Goal: Information Seeking & Learning: Learn about a topic

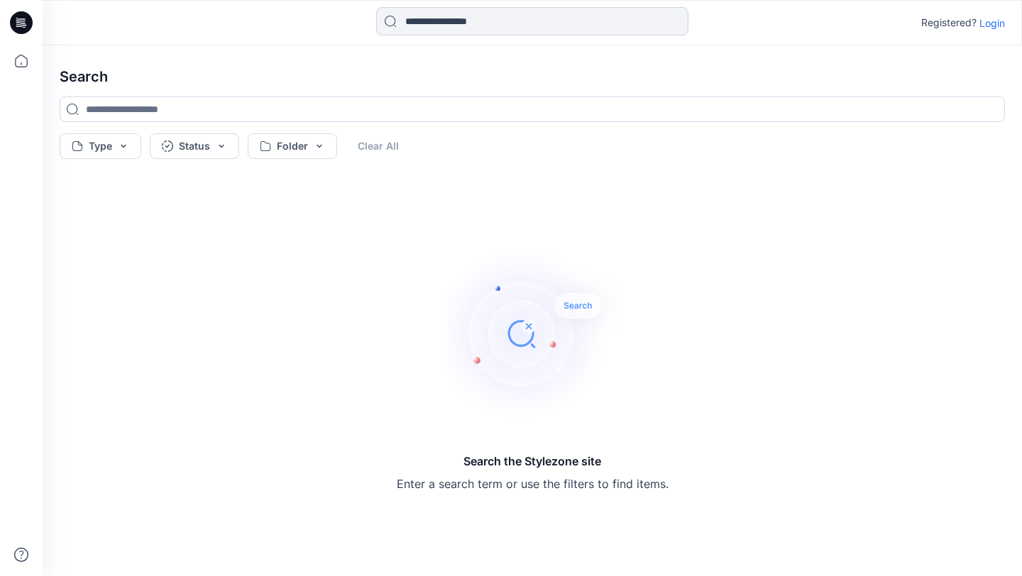
click at [545, 25] on input at bounding box center [532, 21] width 312 height 28
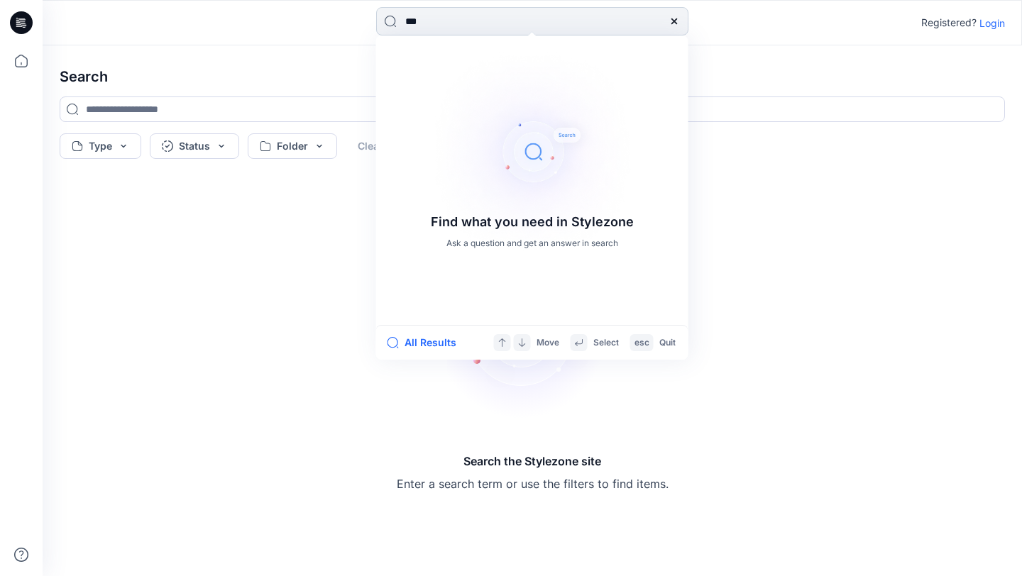
type input "****"
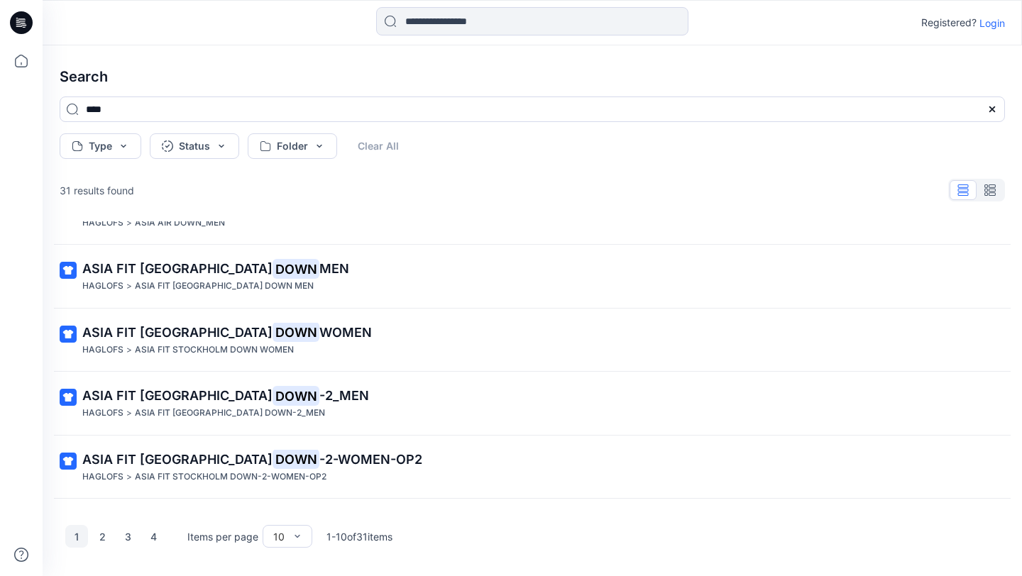
scroll to position [348, 0]
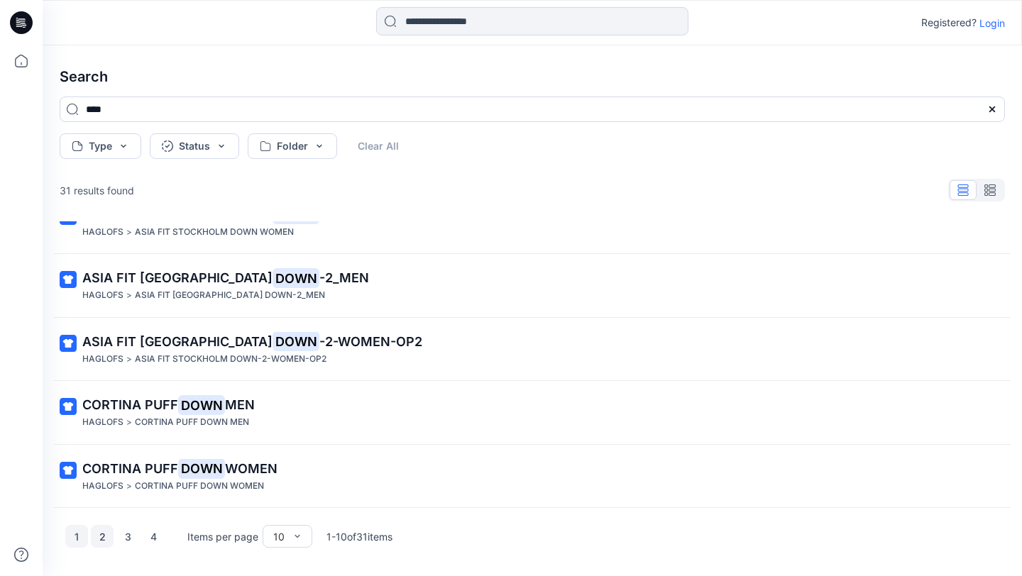
click at [101, 535] on button "2" at bounding box center [102, 536] width 23 height 23
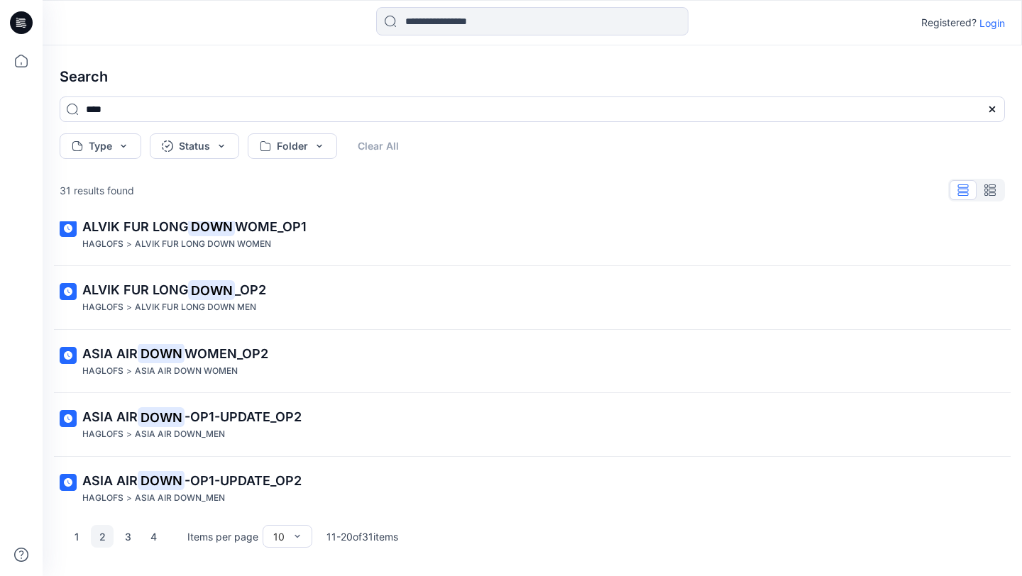
scroll to position [0, 0]
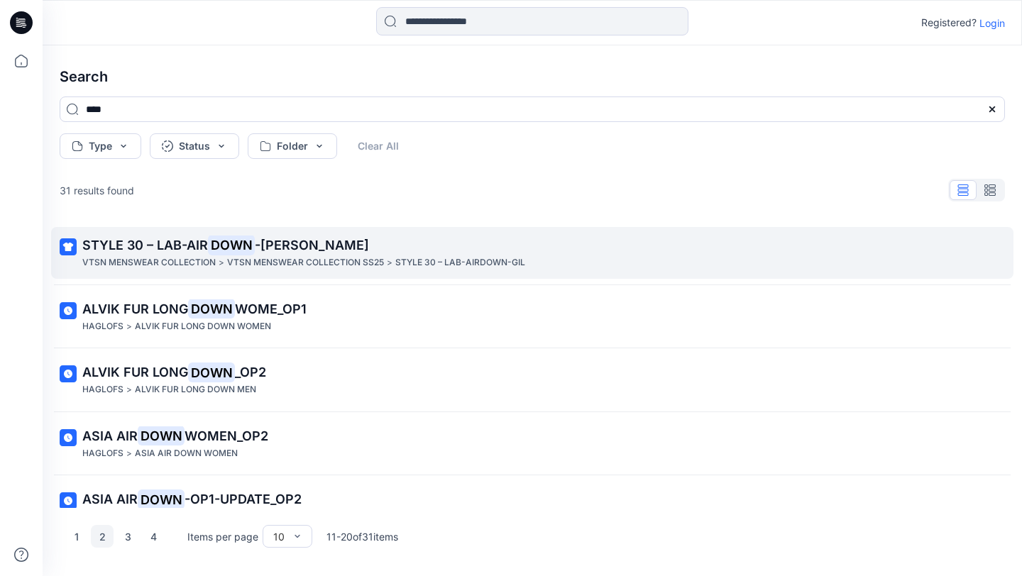
click at [208, 248] on mark "DOWN" at bounding box center [231, 245] width 47 height 20
click at [208, 248] on div "Search **** Type Status Folder Clear All 31 results found STYLE 30 – LAB-AIR DO…" at bounding box center [532, 310] width 979 height 531
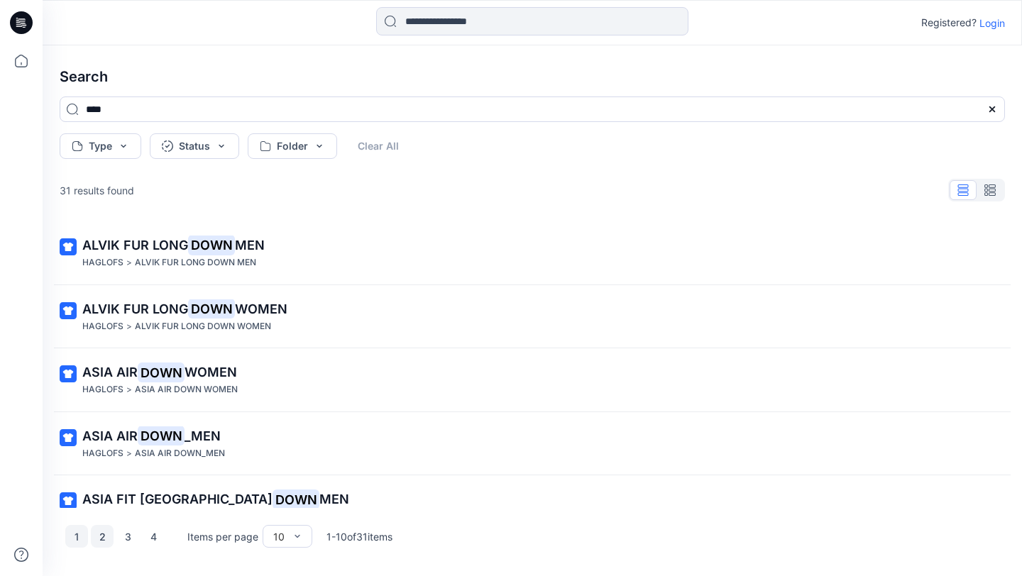
click at [104, 540] on button "2" at bounding box center [102, 536] width 23 height 23
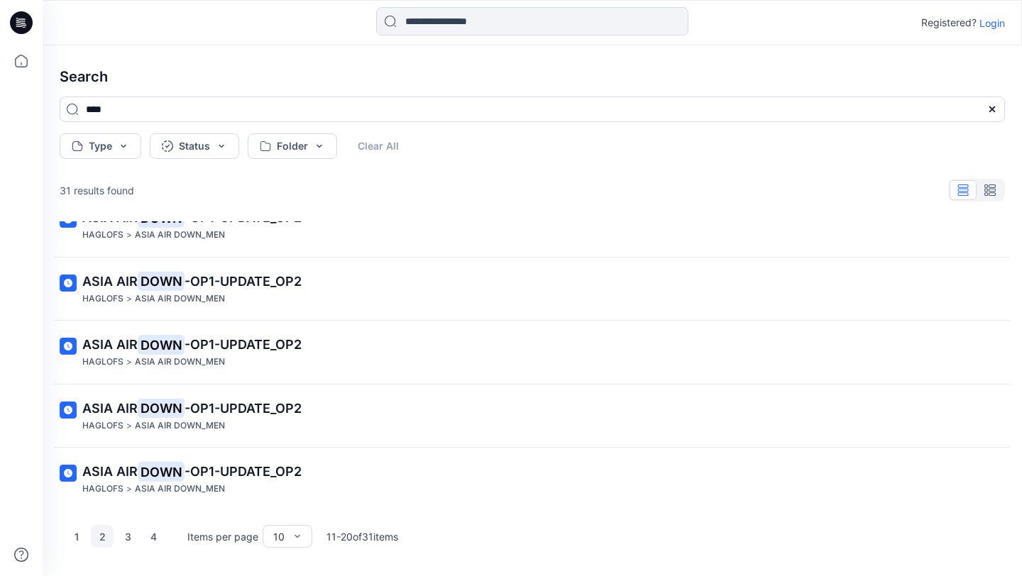
scroll to position [348, 0]
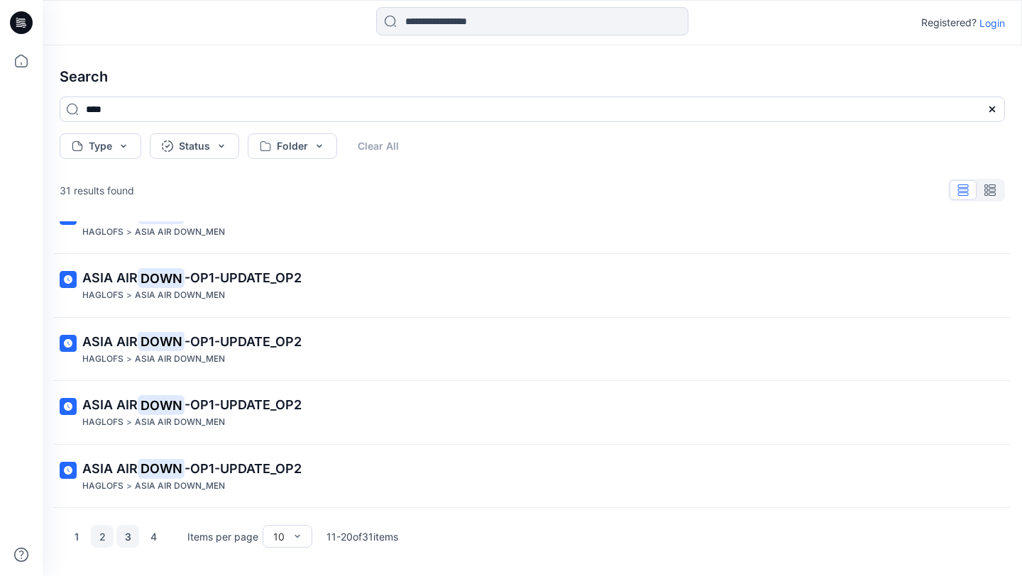
click at [127, 536] on button "3" at bounding box center [127, 536] width 23 height 23
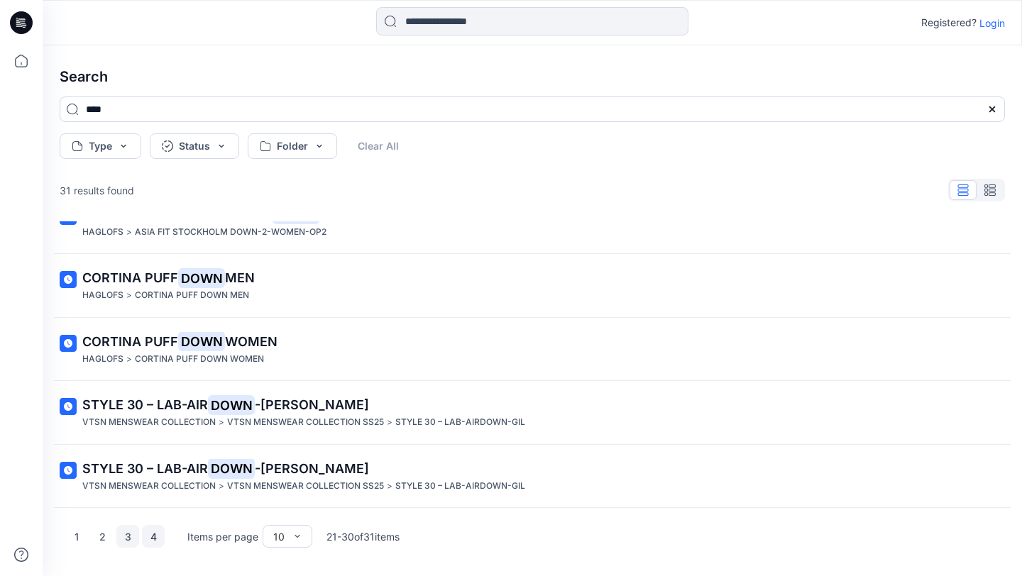
click at [153, 535] on button "4" at bounding box center [153, 536] width 23 height 23
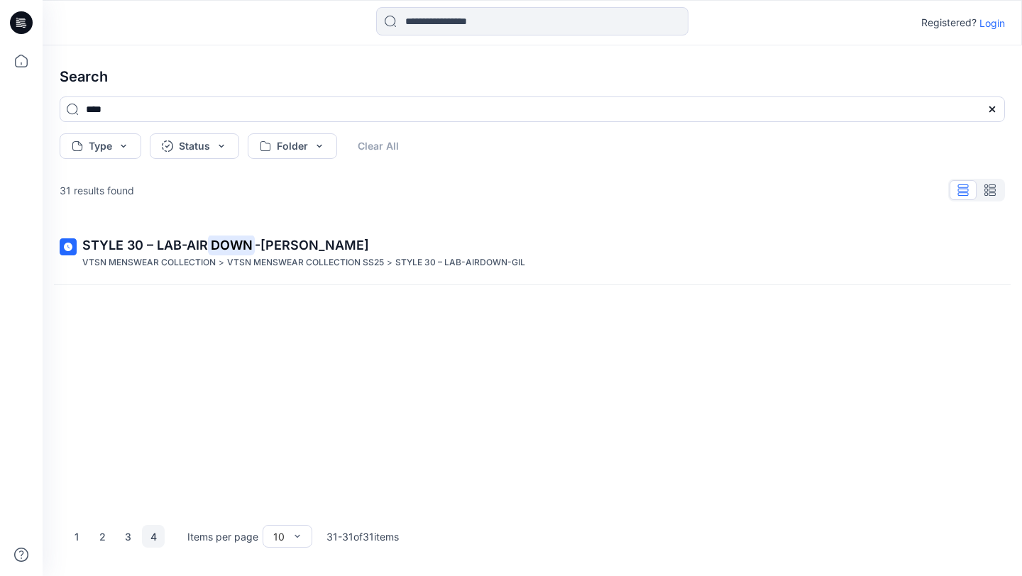
scroll to position [0, 0]
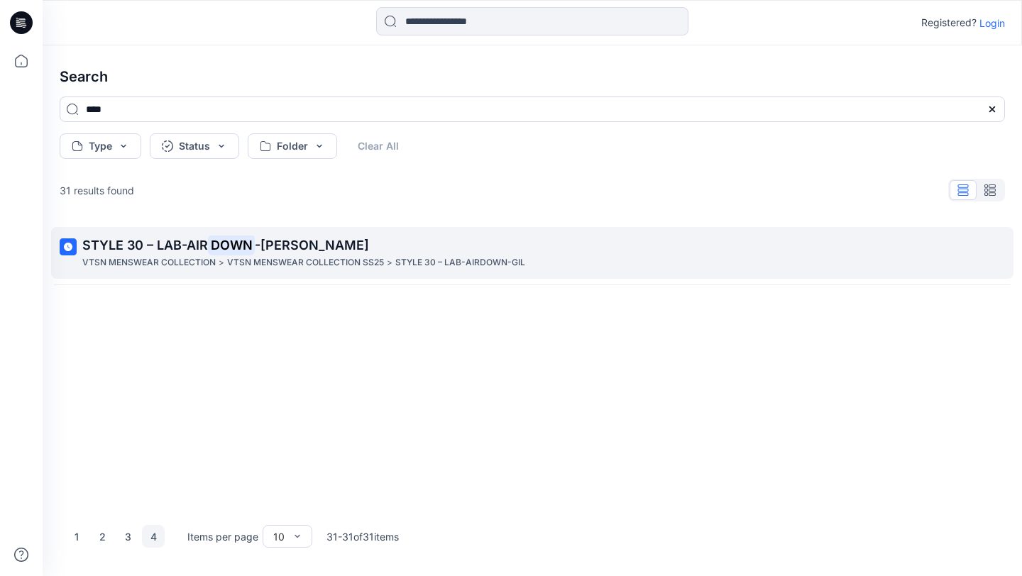
click at [221, 253] on mark "DOWN" at bounding box center [231, 245] width 47 height 20
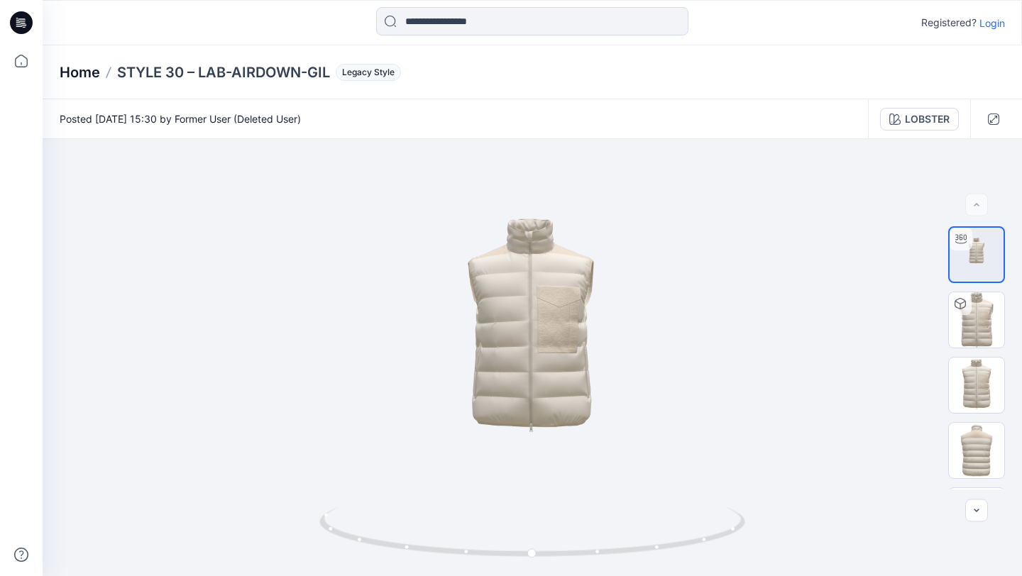
click at [89, 77] on p "Home" at bounding box center [80, 72] width 40 height 20
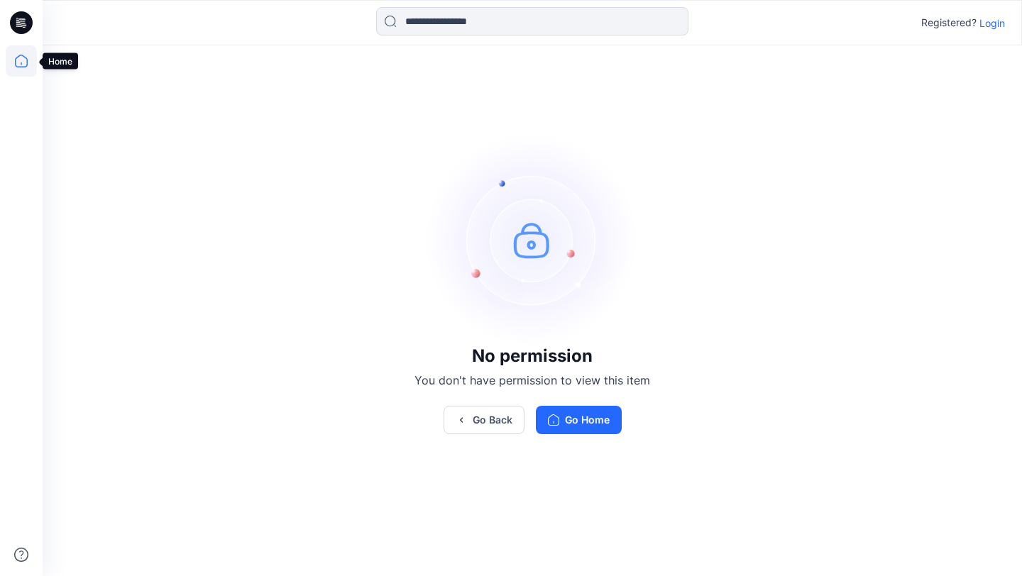
click at [18, 62] on icon at bounding box center [21, 60] width 31 height 31
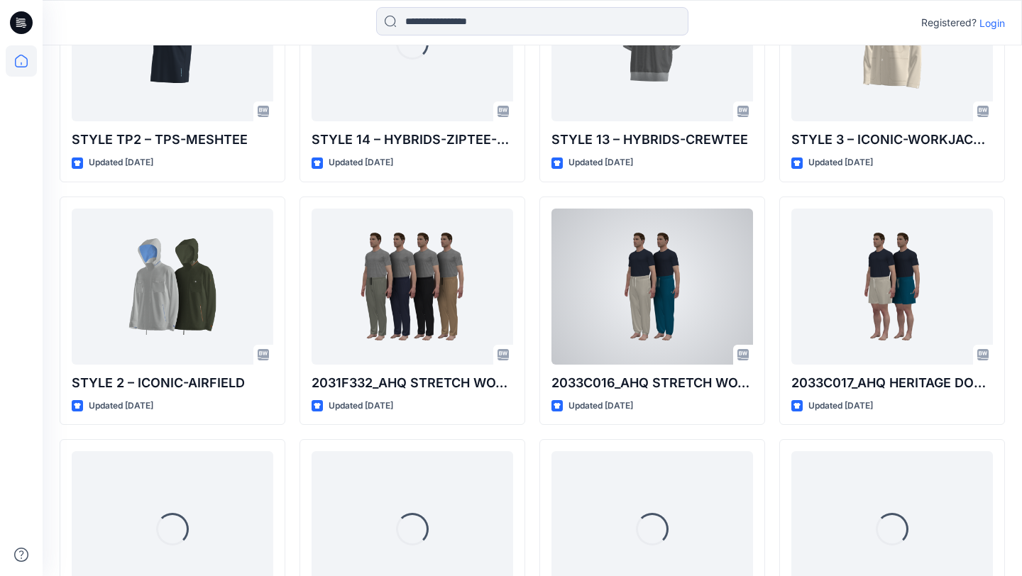
scroll to position [5088, 0]
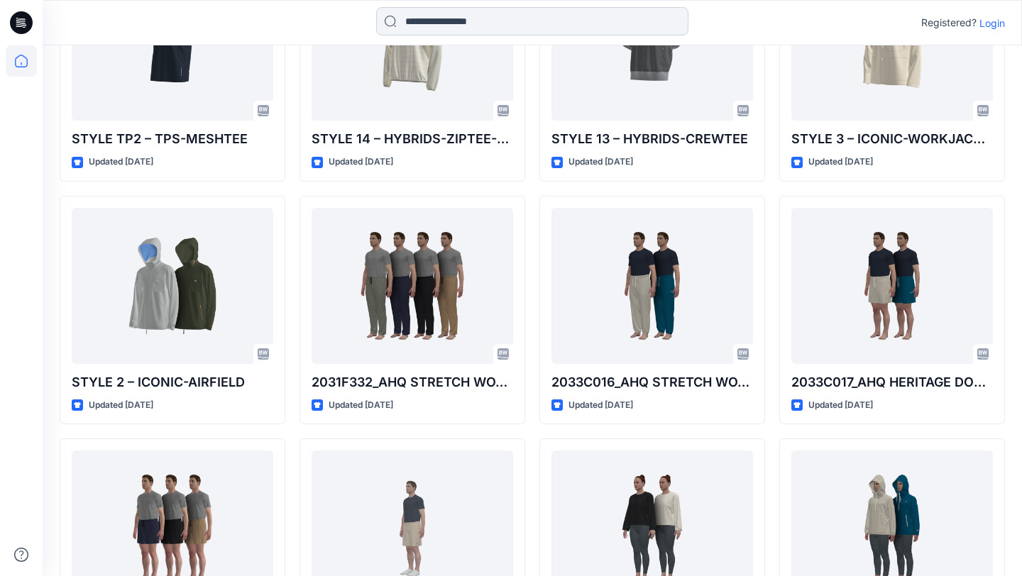
click at [558, 26] on input at bounding box center [532, 21] width 312 height 28
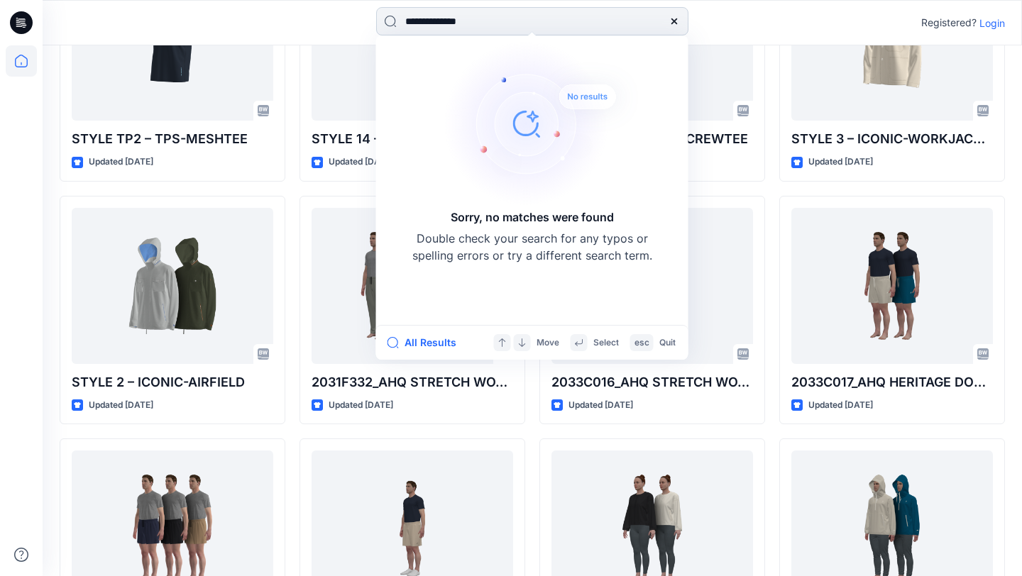
type input "*********"
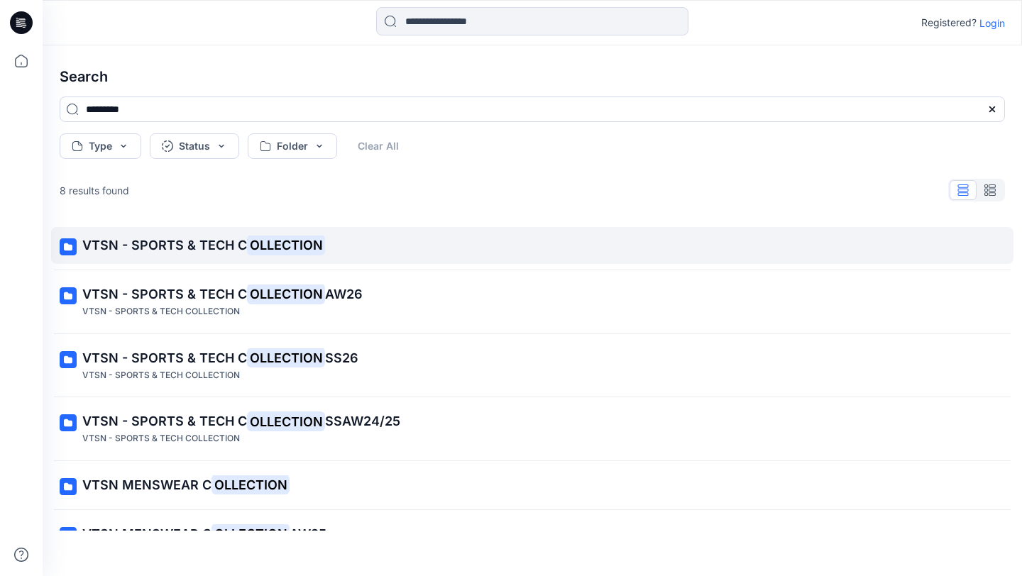
click at [234, 253] on p "VTSN - SPORTS & TECH C OLLECTION" at bounding box center [530, 246] width 897 height 20
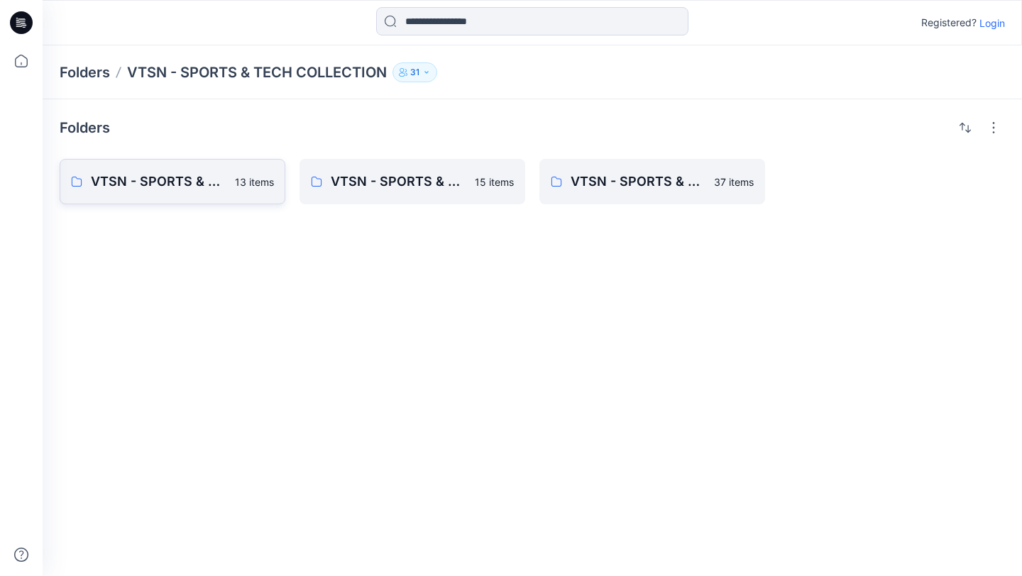
click at [138, 188] on p "VTSN - SPORTS & TECH COLLECTION AW26" at bounding box center [159, 182] width 136 height 20
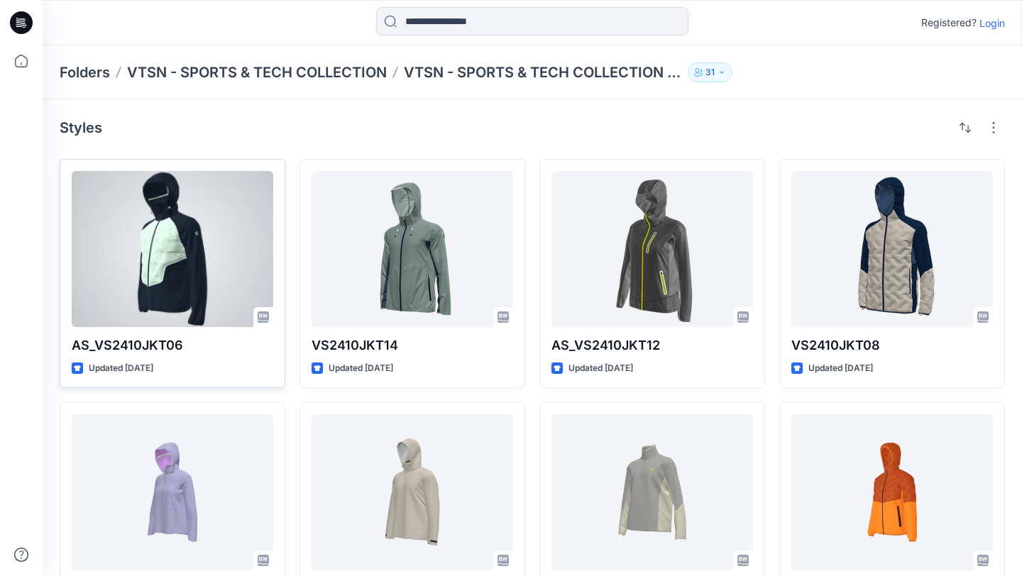
click at [123, 300] on div at bounding box center [173, 249] width 202 height 156
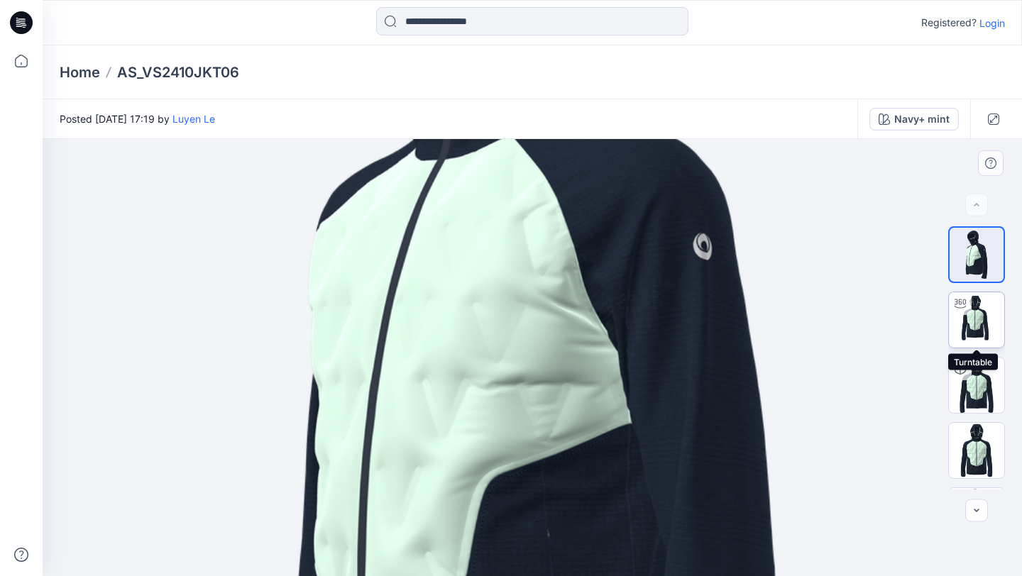
click at [991, 314] on img at bounding box center [976, 319] width 55 height 55
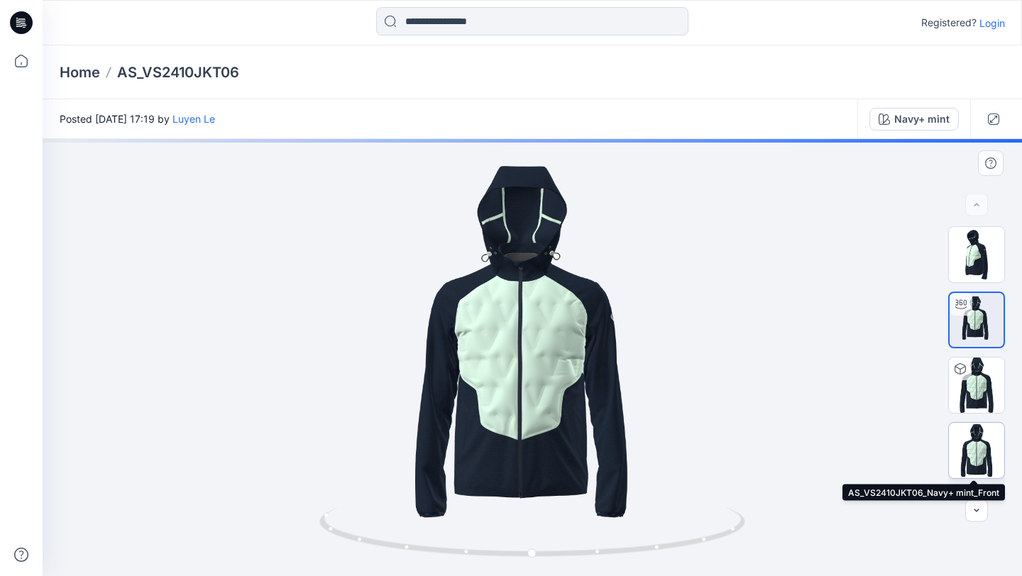
click at [974, 453] on img at bounding box center [976, 450] width 55 height 55
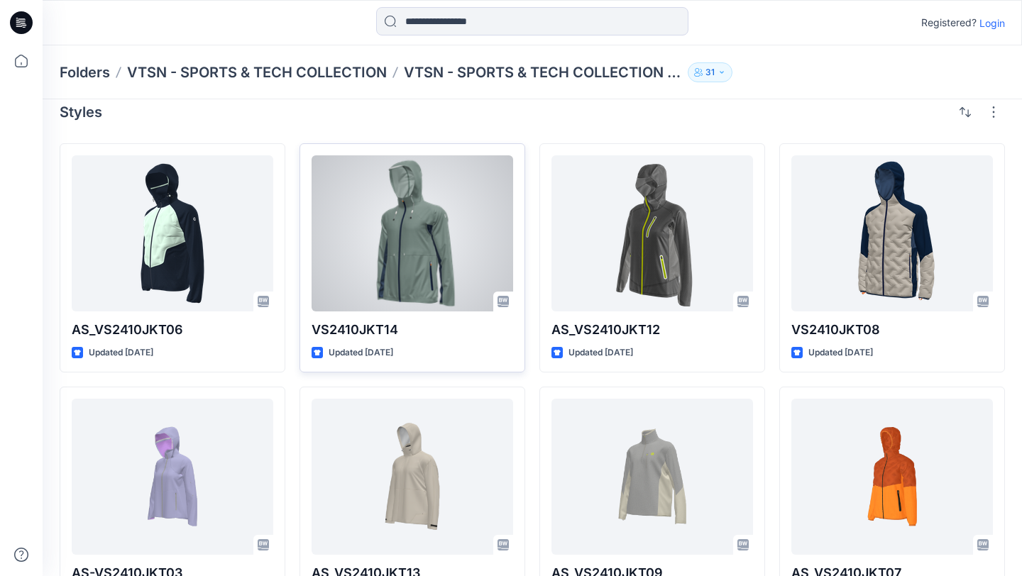
scroll to position [29, 0]
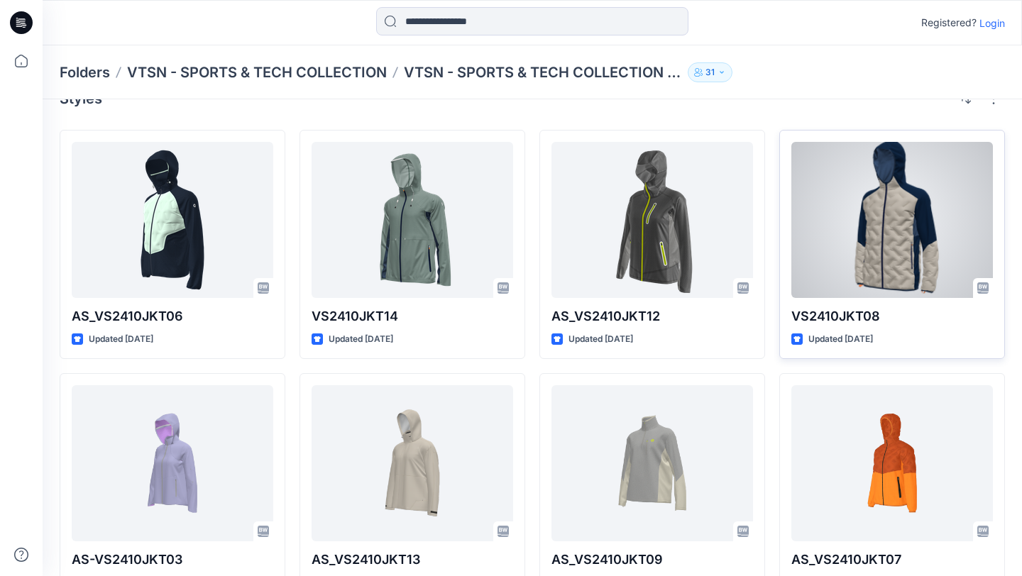
click at [929, 200] on div at bounding box center [892, 220] width 202 height 156
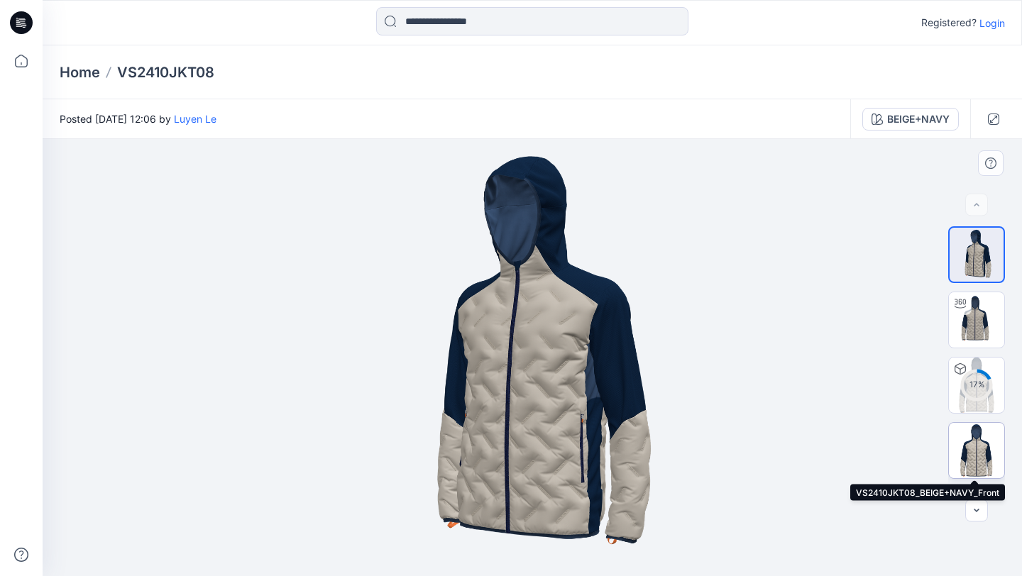
click at [972, 453] on img at bounding box center [976, 450] width 55 height 55
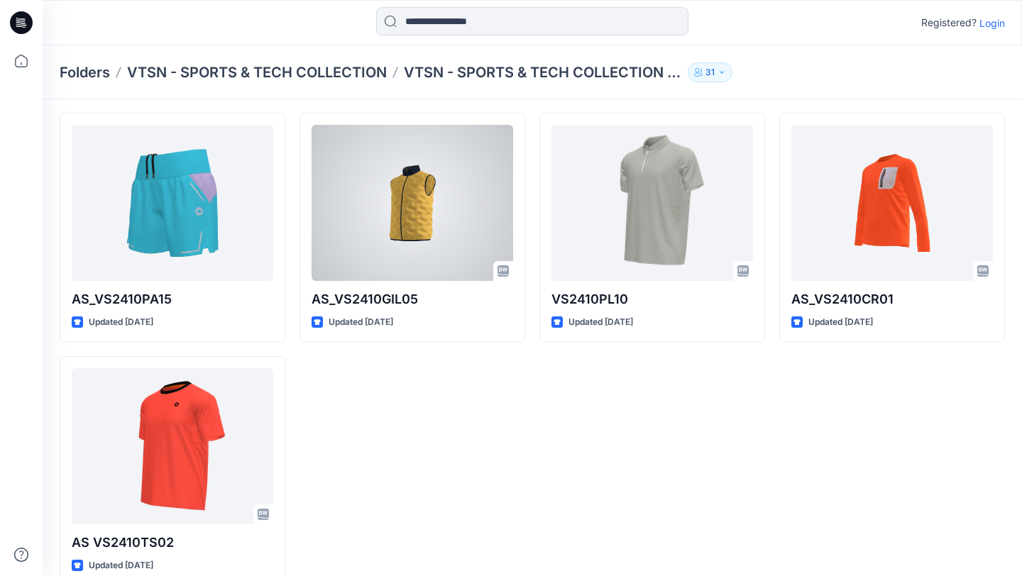
scroll to position [558, 0]
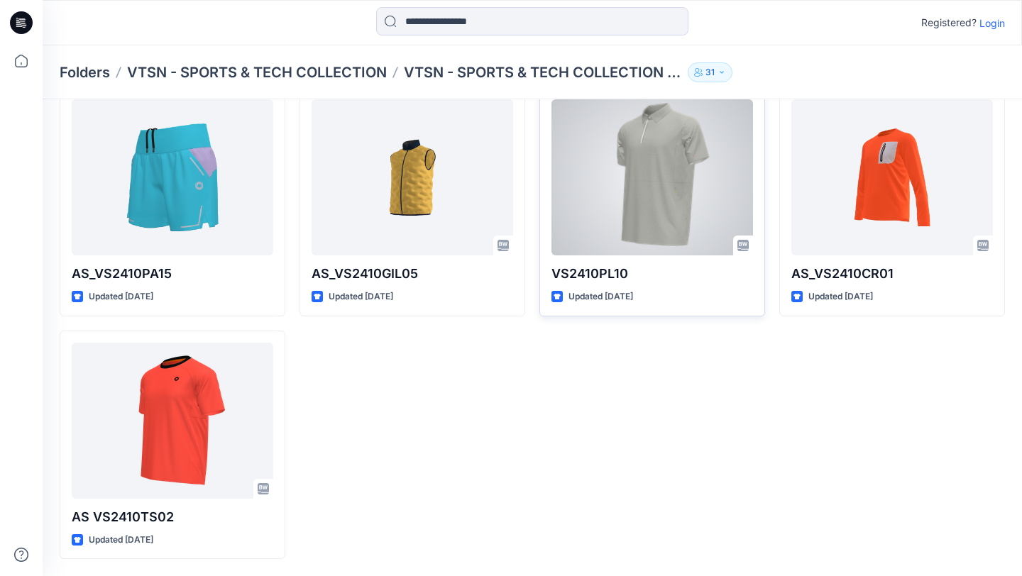
click at [690, 193] on div at bounding box center [652, 177] width 202 height 156
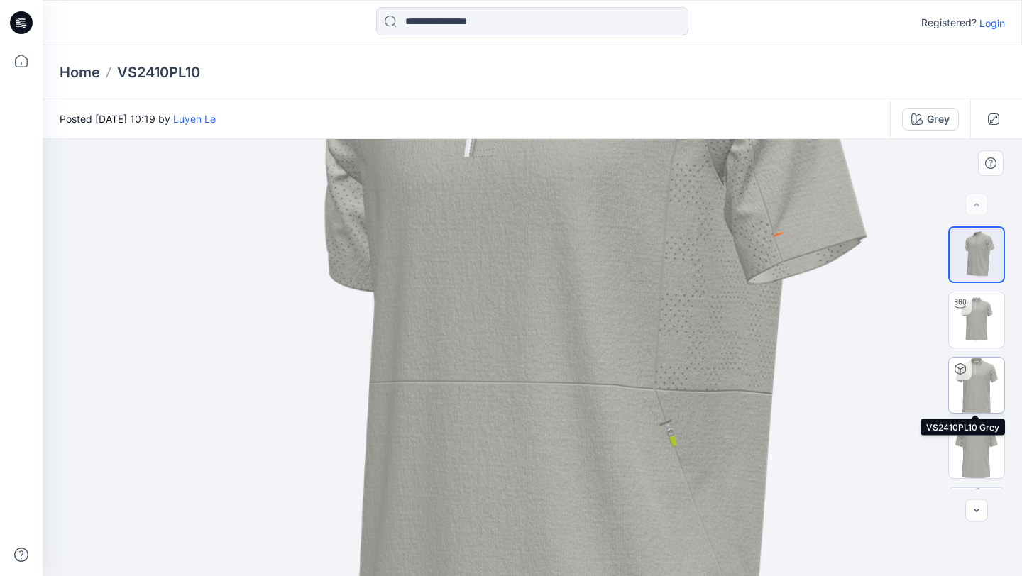
click at [979, 386] on img at bounding box center [976, 385] width 55 height 55
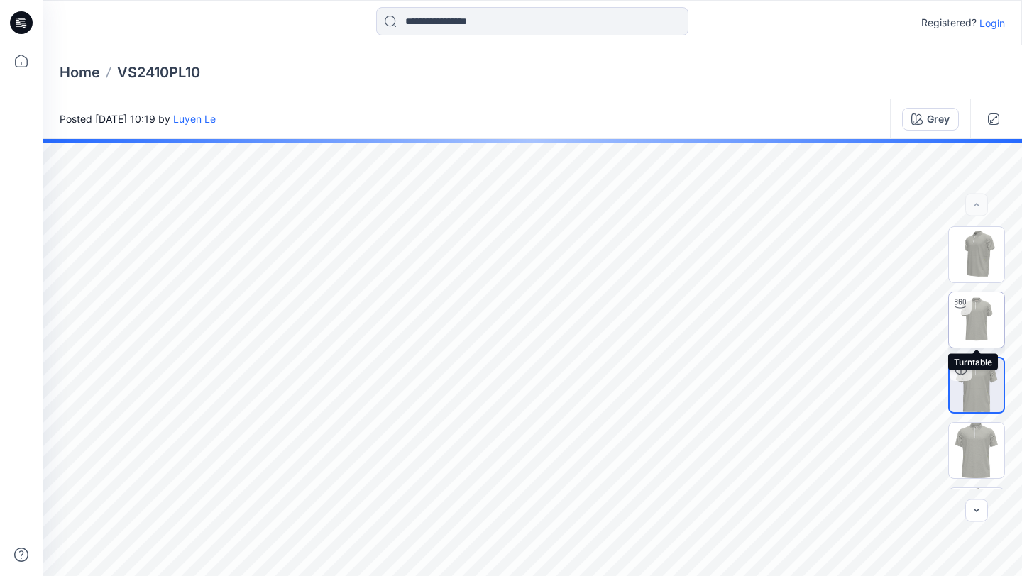
click at [977, 334] on img at bounding box center [976, 319] width 55 height 55
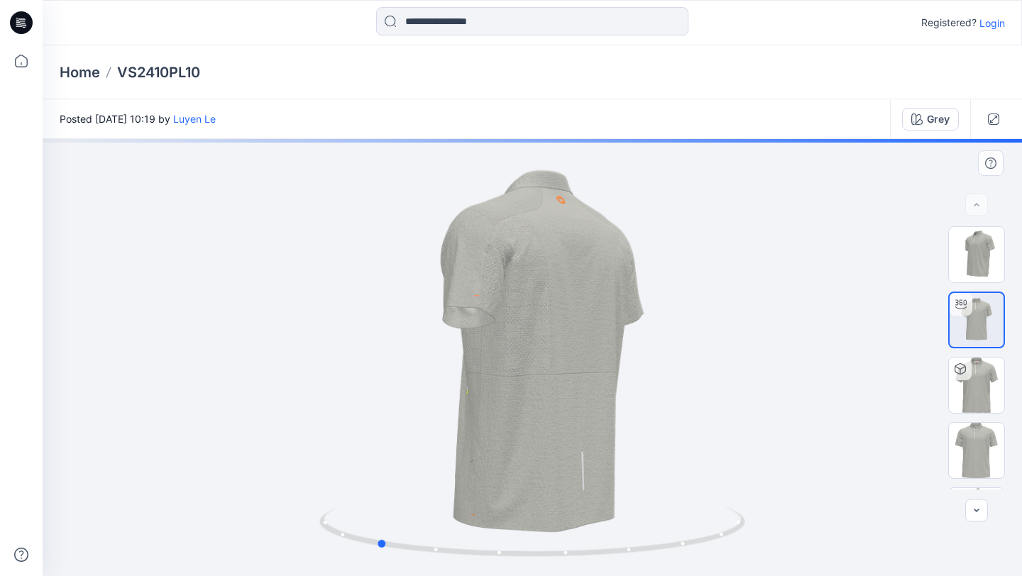
drag, startPoint x: 728, startPoint y: 275, endPoint x: 573, endPoint y: 303, distance: 157.9
click at [573, 303] on div at bounding box center [532, 357] width 979 height 437
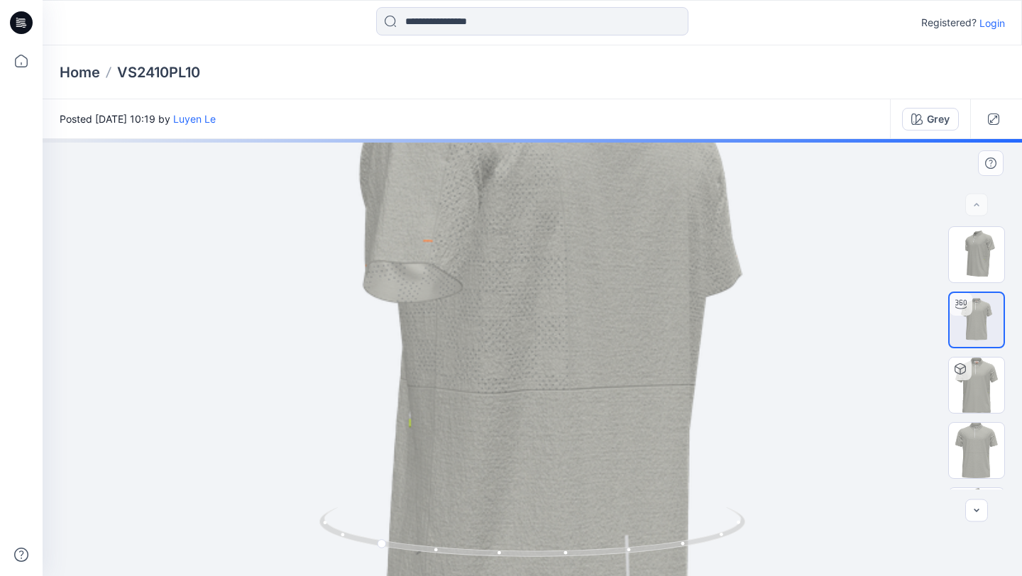
click at [824, 307] on img at bounding box center [532, 357] width 823 height 823
click at [974, 456] on img at bounding box center [976, 450] width 55 height 55
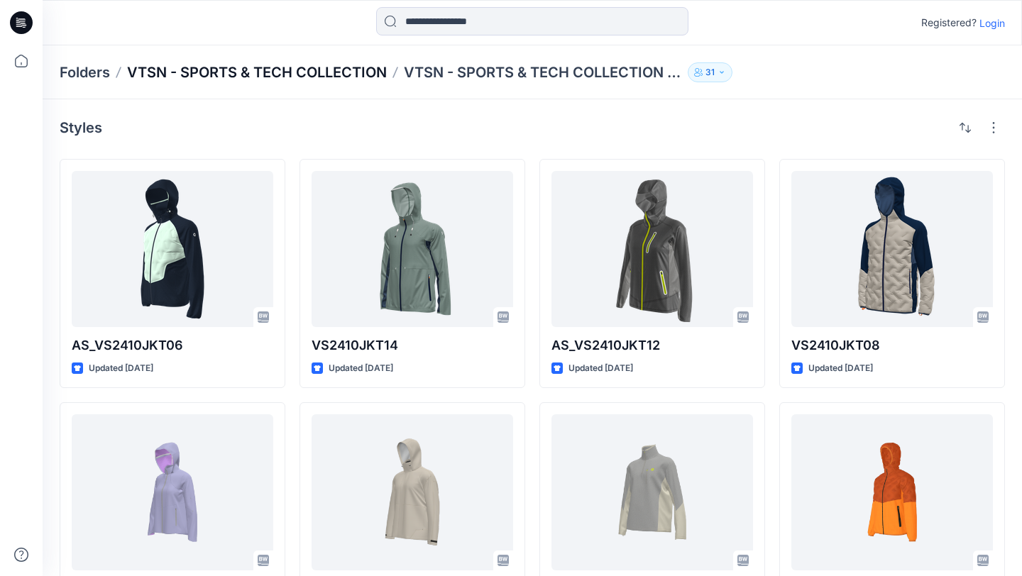
click at [319, 73] on p "VTSN - SPORTS & TECH COLLECTION" at bounding box center [257, 72] width 260 height 20
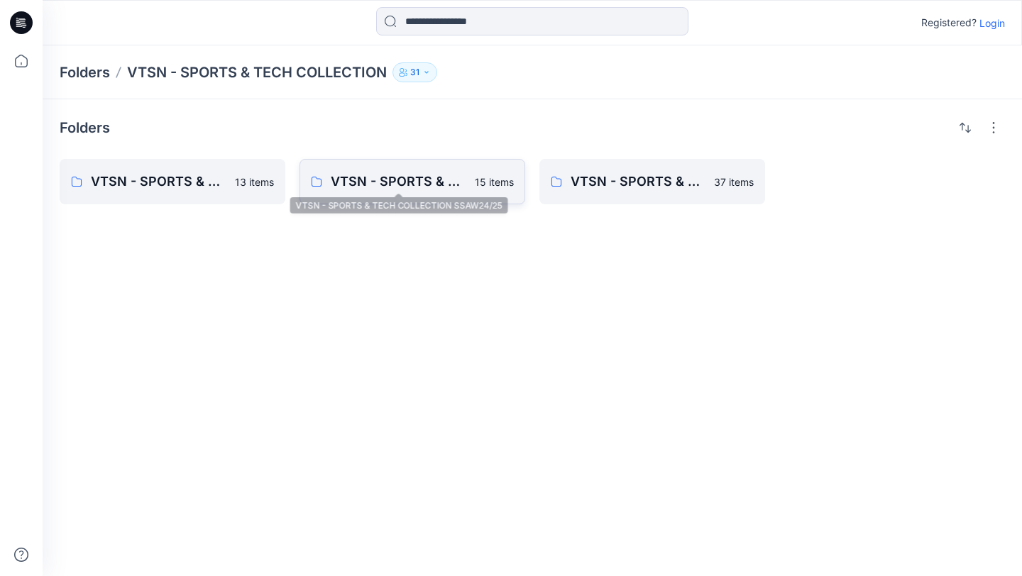
click at [429, 181] on p "VTSN - SPORTS & TECH COLLECTION SSAW24/25" at bounding box center [399, 182] width 136 height 20
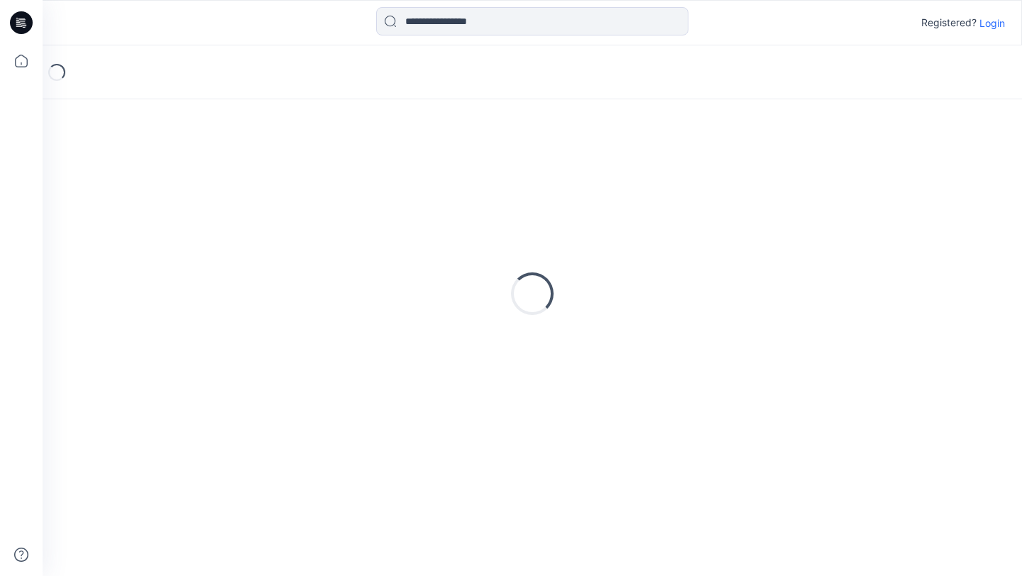
click at [429, 181] on div "Loading..." at bounding box center [532, 293] width 945 height 355
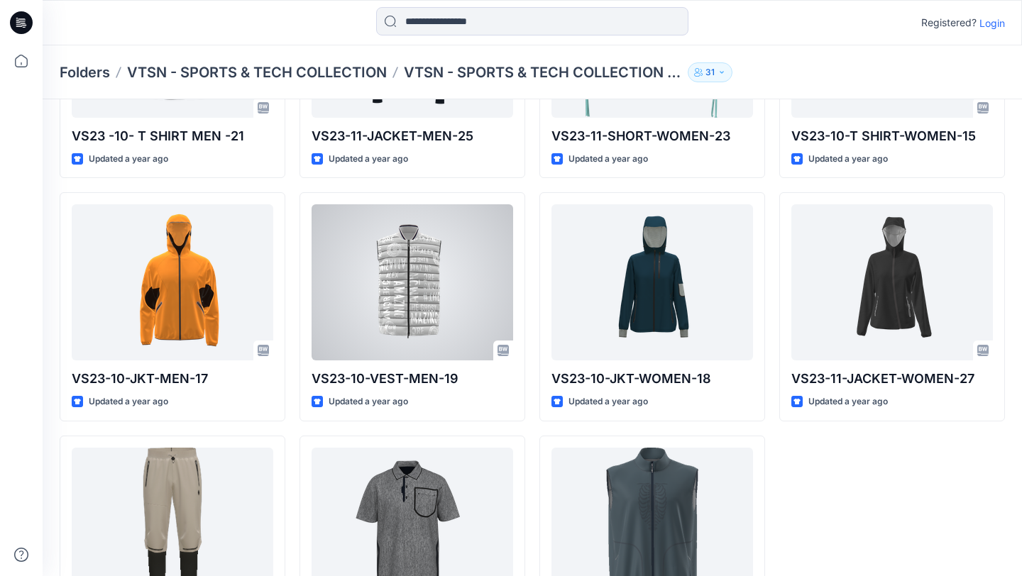
scroll to position [558, 0]
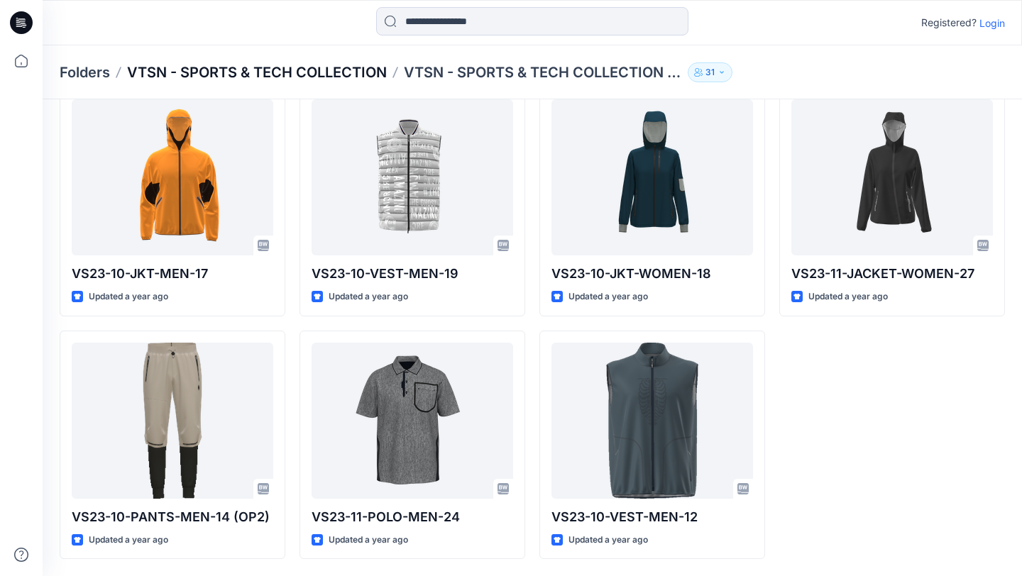
click at [361, 69] on p "VTSN - SPORTS & TECH COLLECTION" at bounding box center [257, 72] width 260 height 20
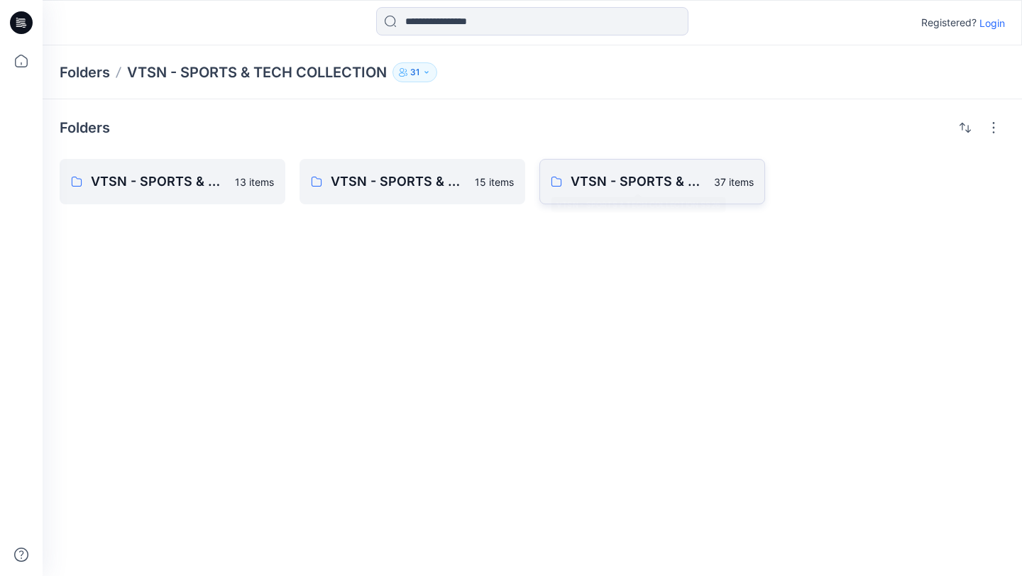
click at [638, 183] on p "VTSN - SPORTS & TECH COLLECTION SS26" at bounding box center [638, 182] width 135 height 20
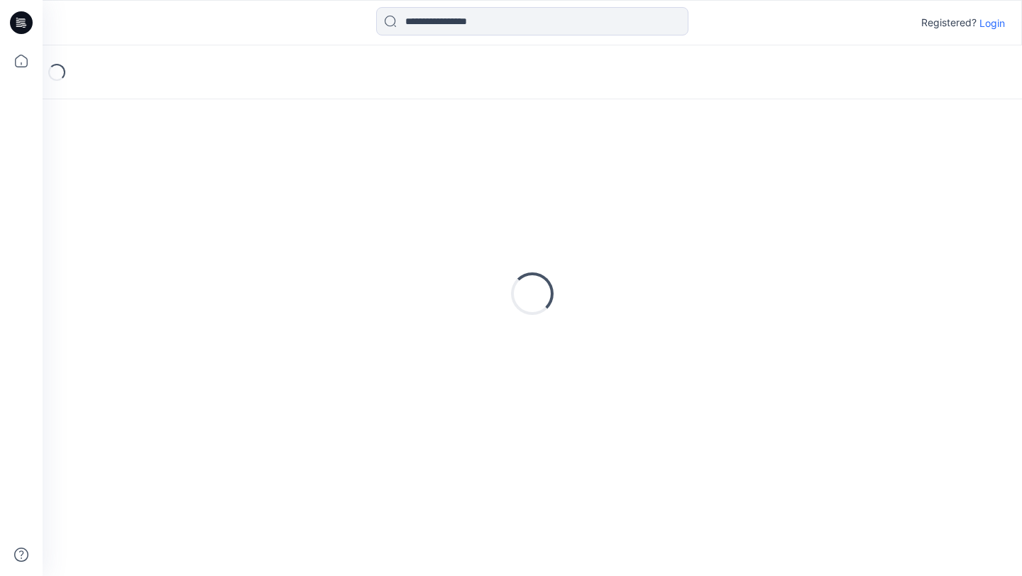
click at [638, 183] on div "Loading..." at bounding box center [532, 293] width 945 height 355
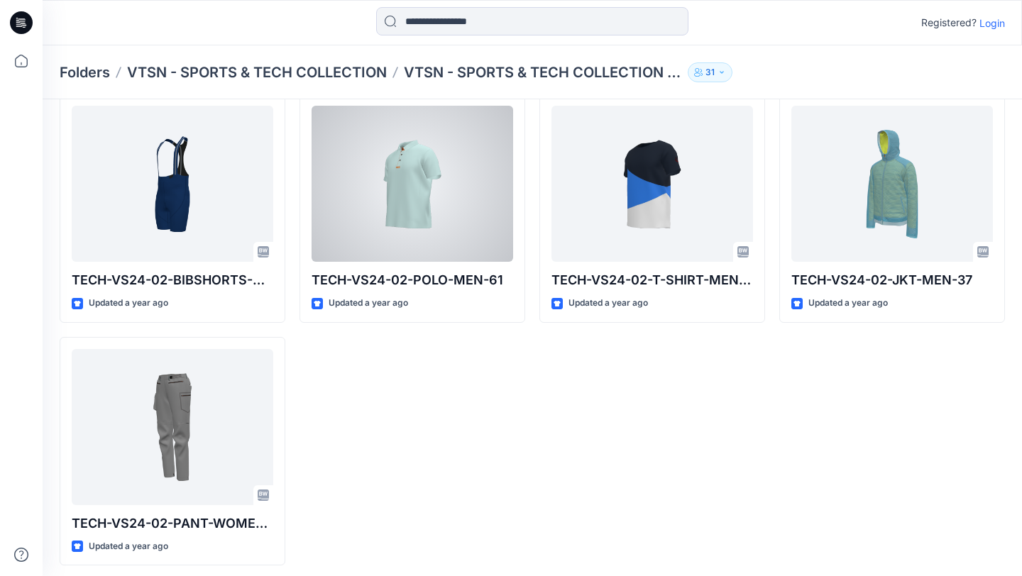
scroll to position [2016, 0]
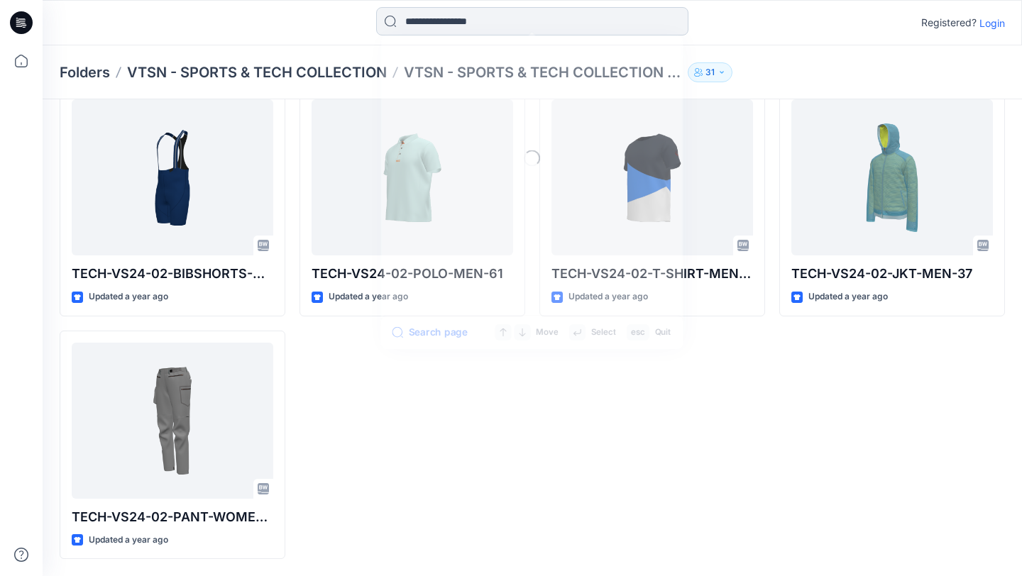
click at [486, 23] on input at bounding box center [532, 21] width 312 height 28
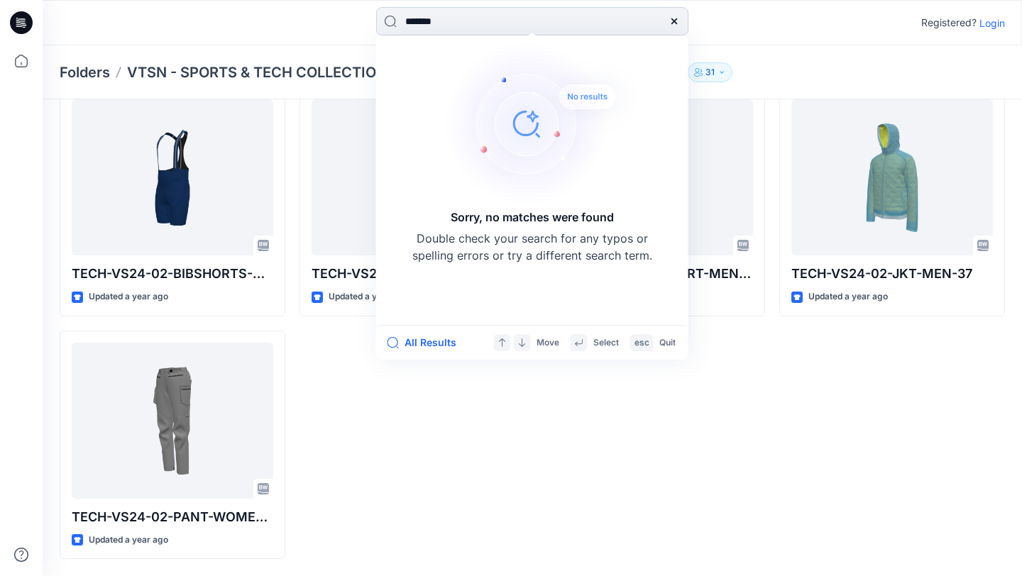
type input "****"
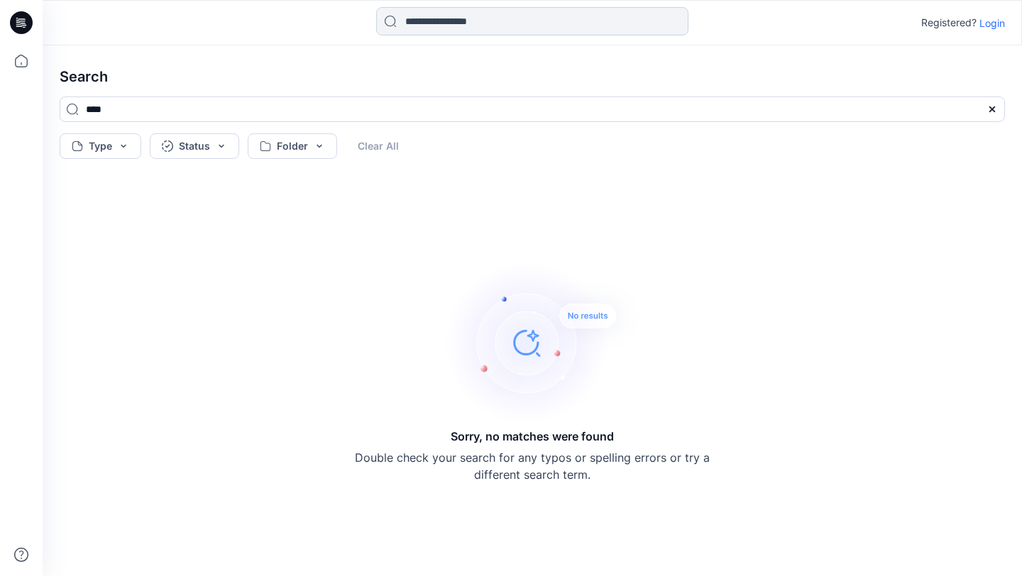
click at [505, 17] on input at bounding box center [532, 21] width 312 height 28
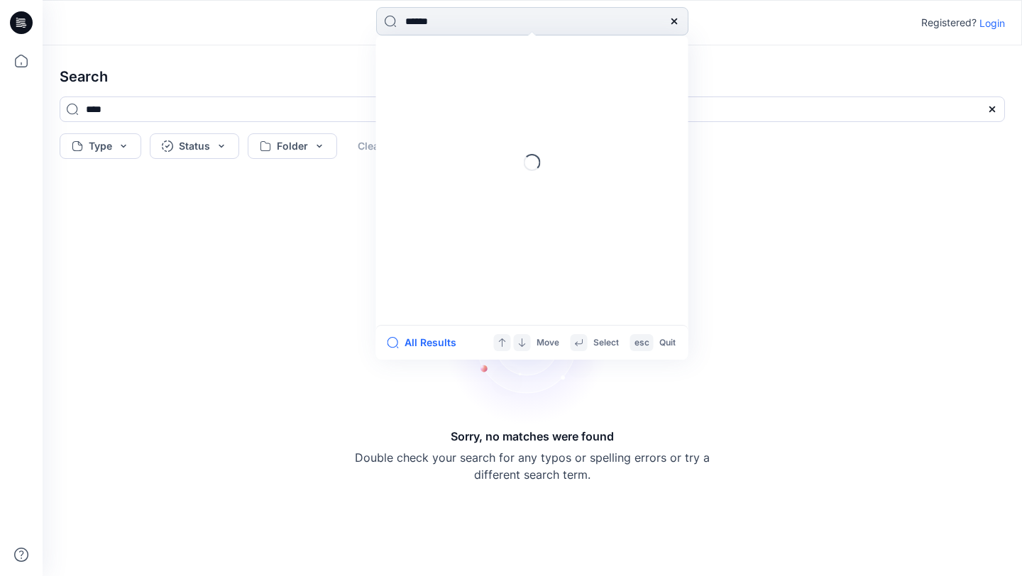
type input "*******"
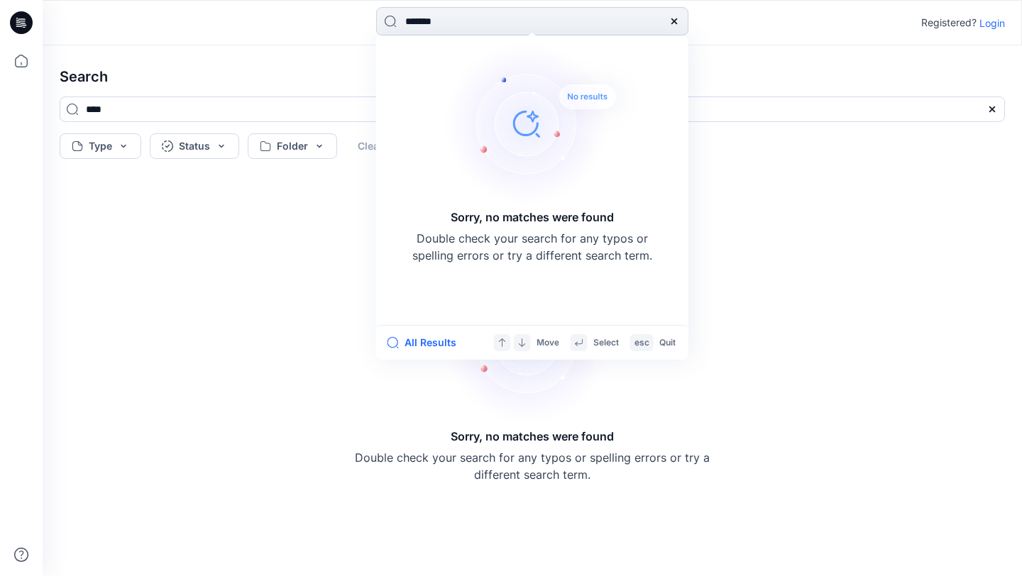
type input "*******"
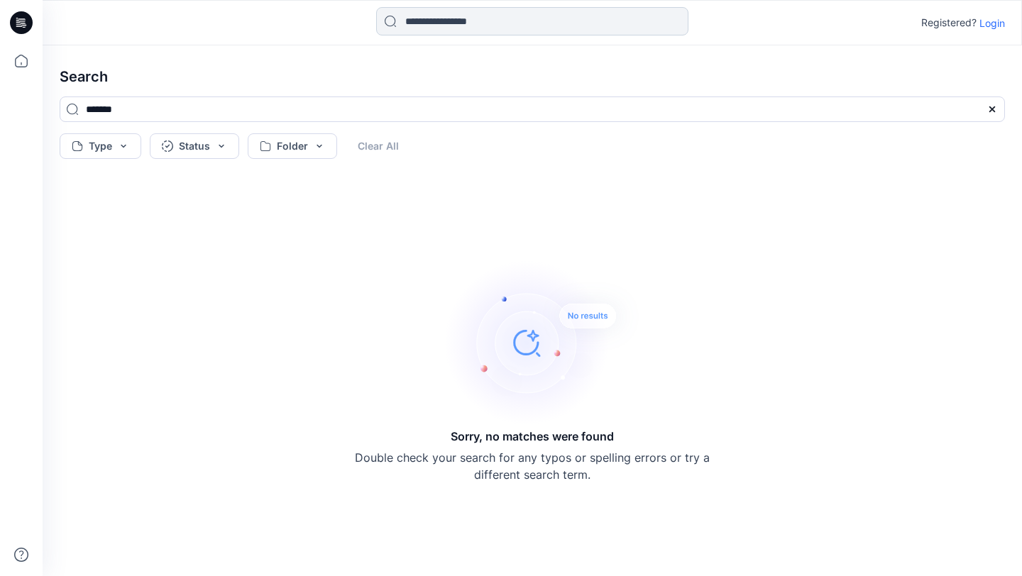
click at [521, 27] on input at bounding box center [532, 21] width 312 height 28
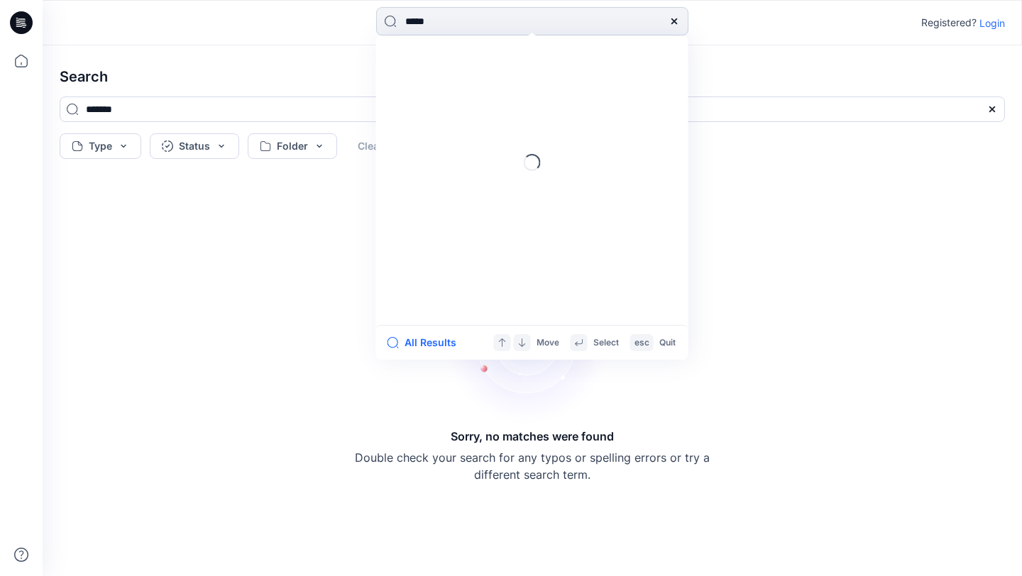
type input "******"
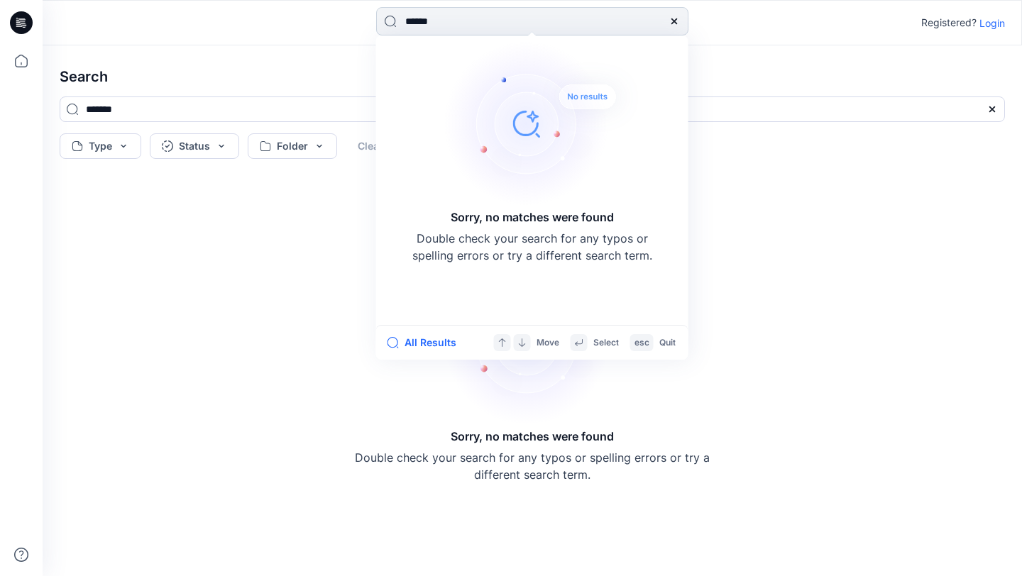
type input "******"
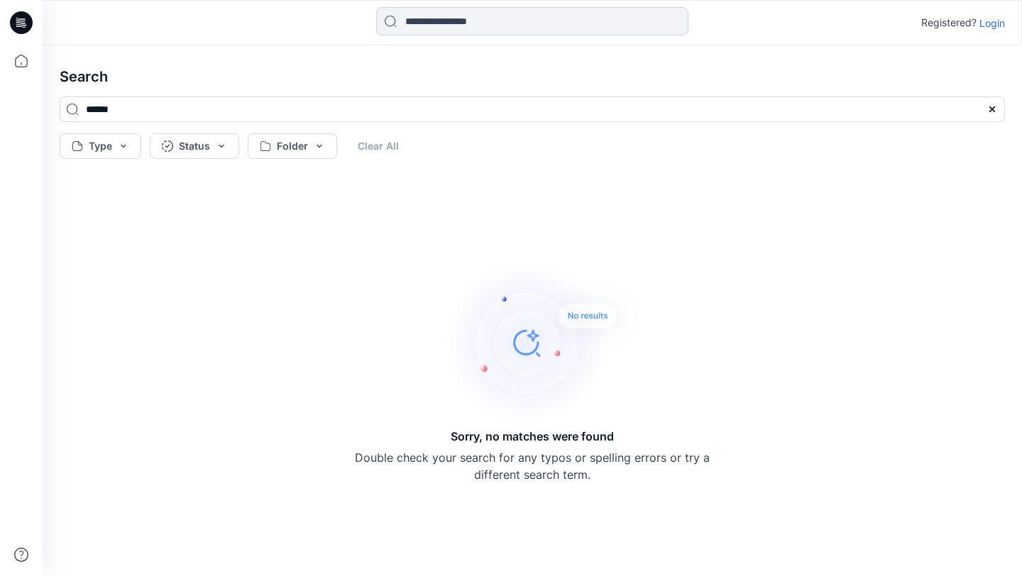
click at [627, 25] on input at bounding box center [532, 21] width 312 height 28
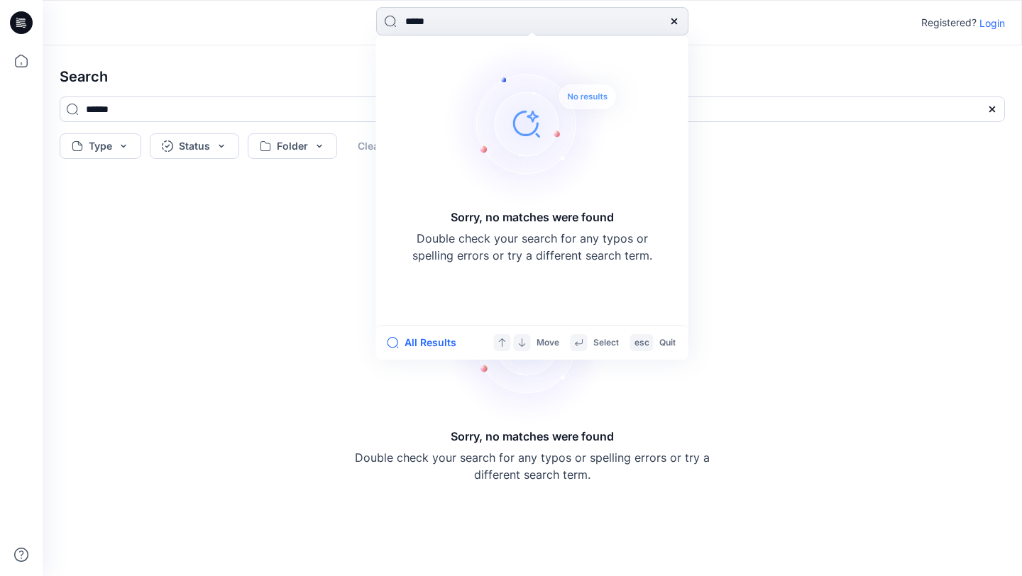
type input "******"
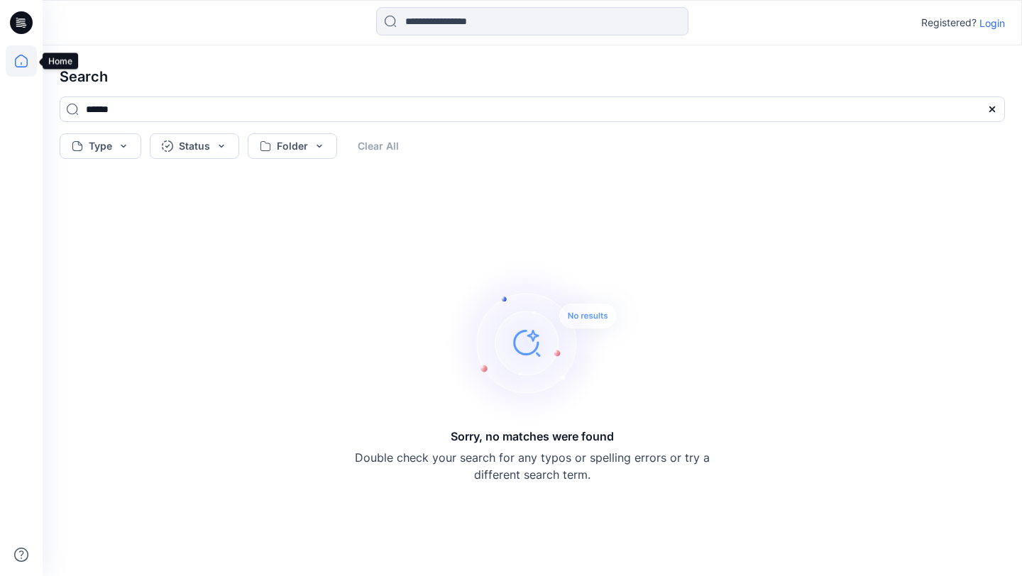
click at [21, 61] on icon at bounding box center [21, 60] width 31 height 31
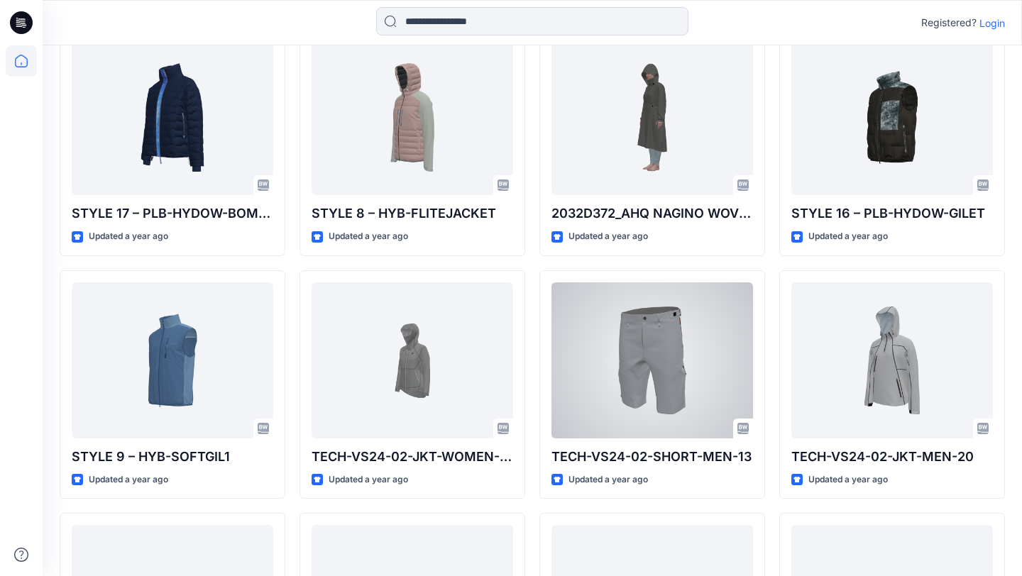
scroll to position [9853, 0]
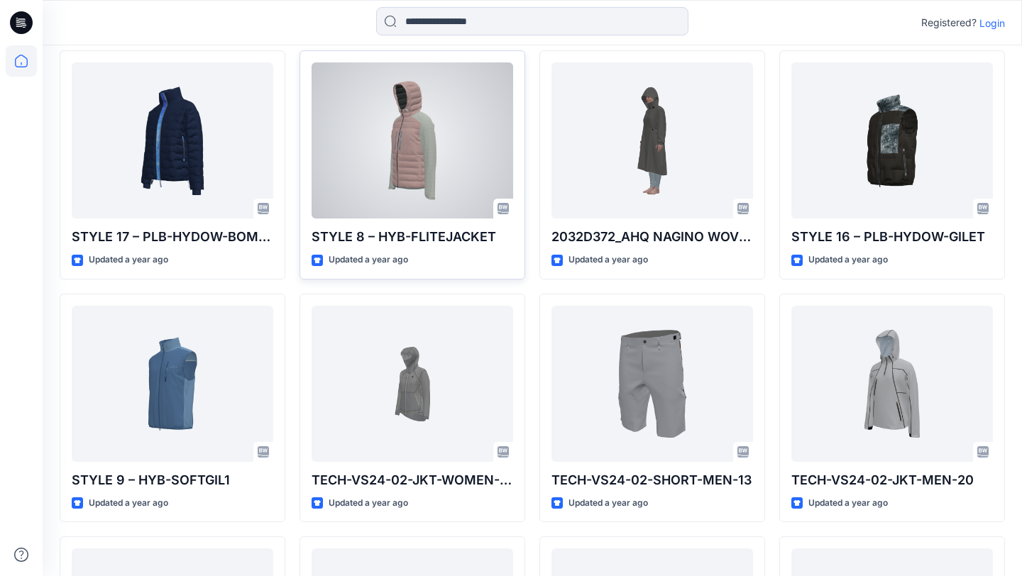
click at [454, 192] on div at bounding box center [413, 140] width 202 height 156
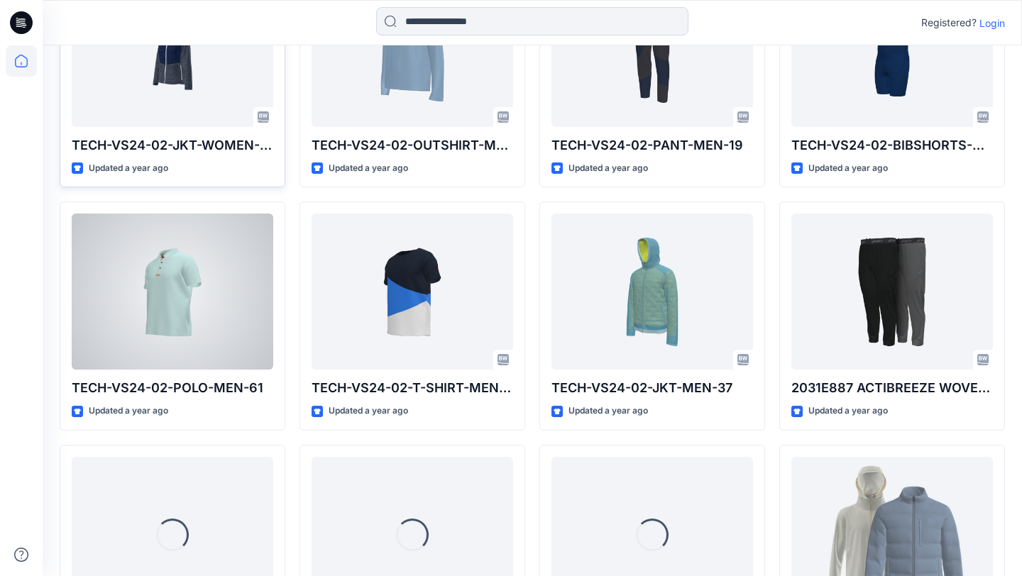
scroll to position [12377, 0]
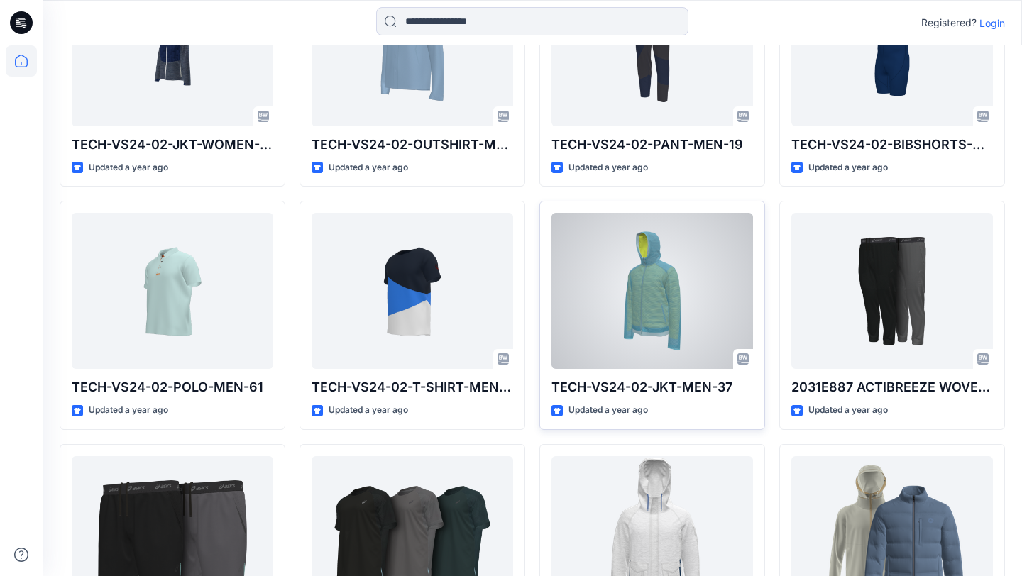
click at [580, 292] on div at bounding box center [652, 291] width 202 height 156
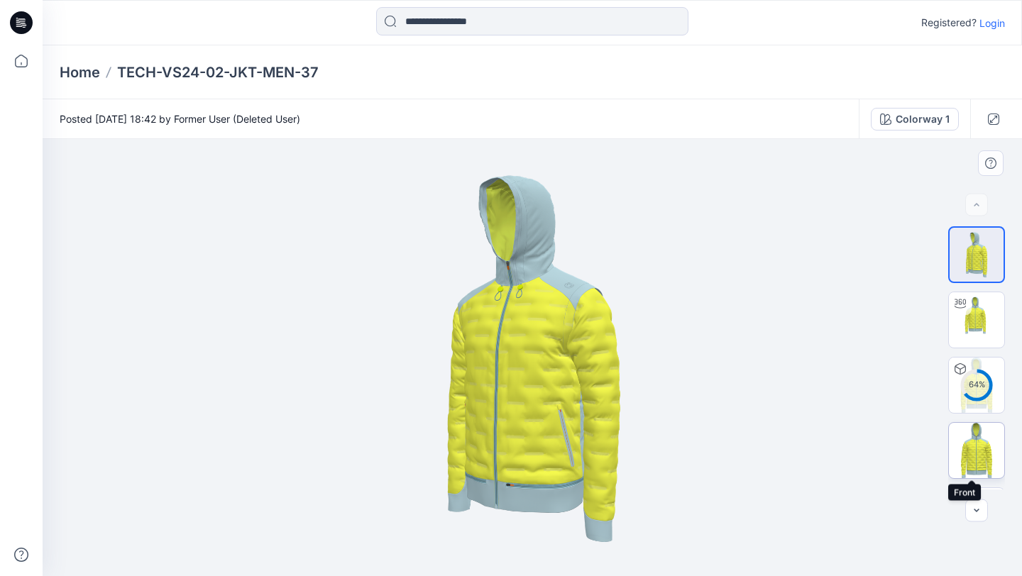
click at [986, 426] on img at bounding box center [976, 450] width 55 height 55
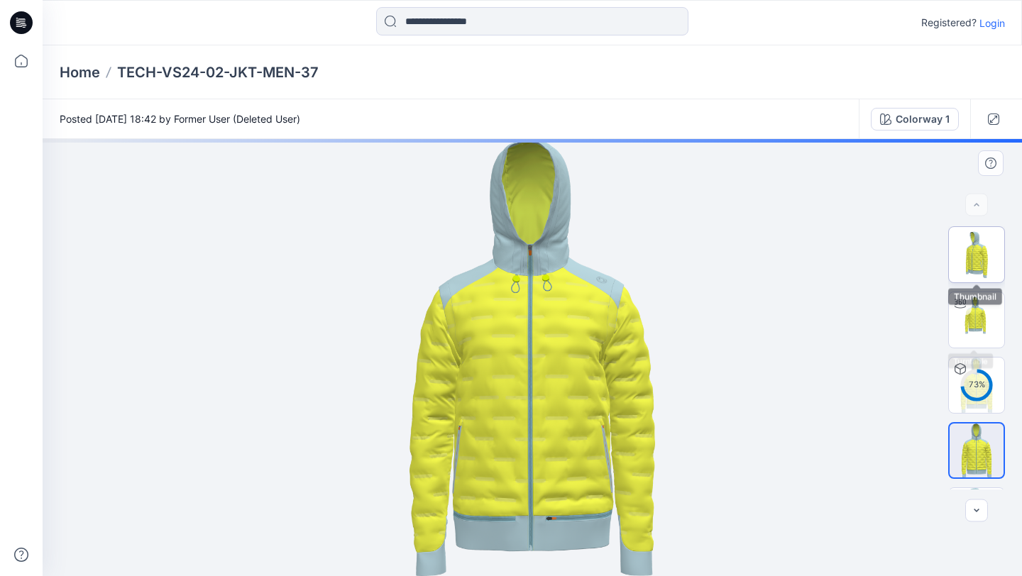
click at [967, 272] on img at bounding box center [976, 254] width 55 height 55
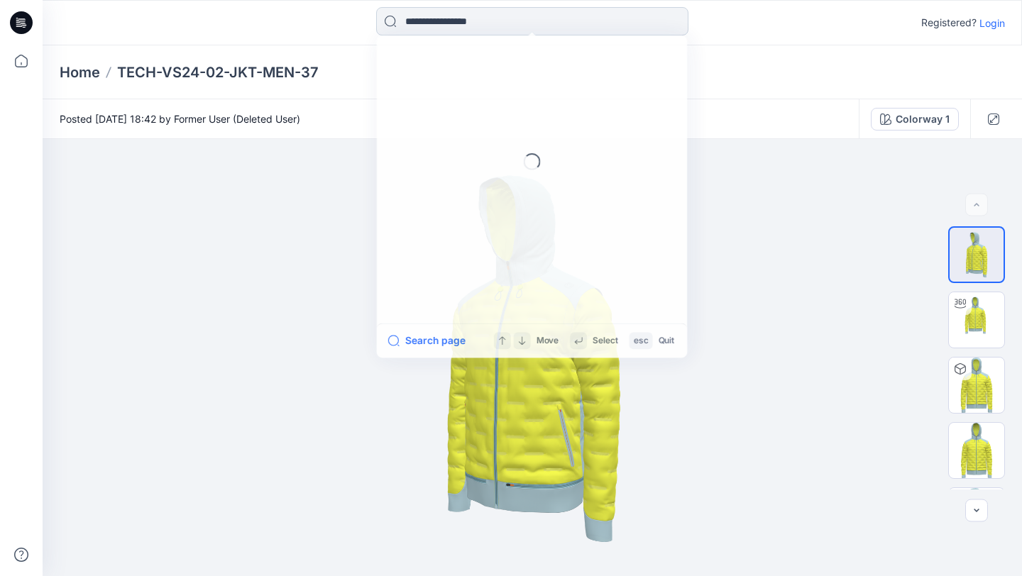
click at [540, 31] on input at bounding box center [532, 21] width 312 height 28
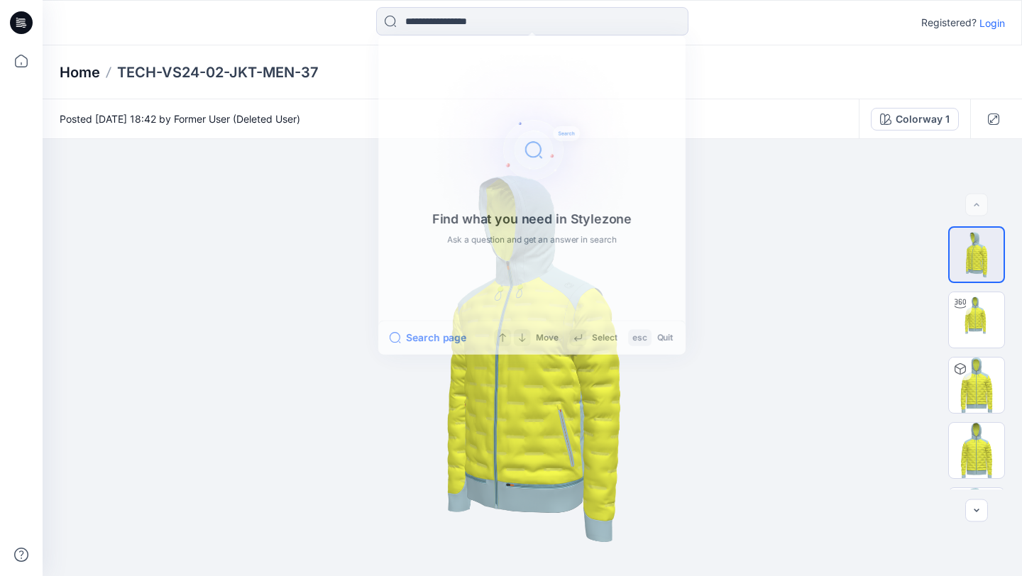
click at [84, 78] on p "Home" at bounding box center [80, 72] width 40 height 20
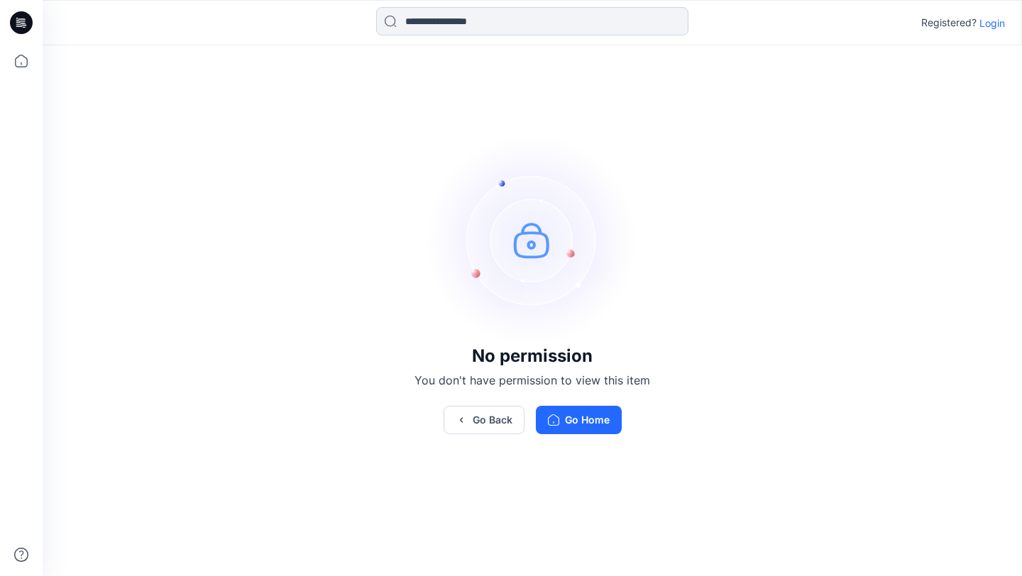
click at [476, 15] on input at bounding box center [532, 21] width 312 height 28
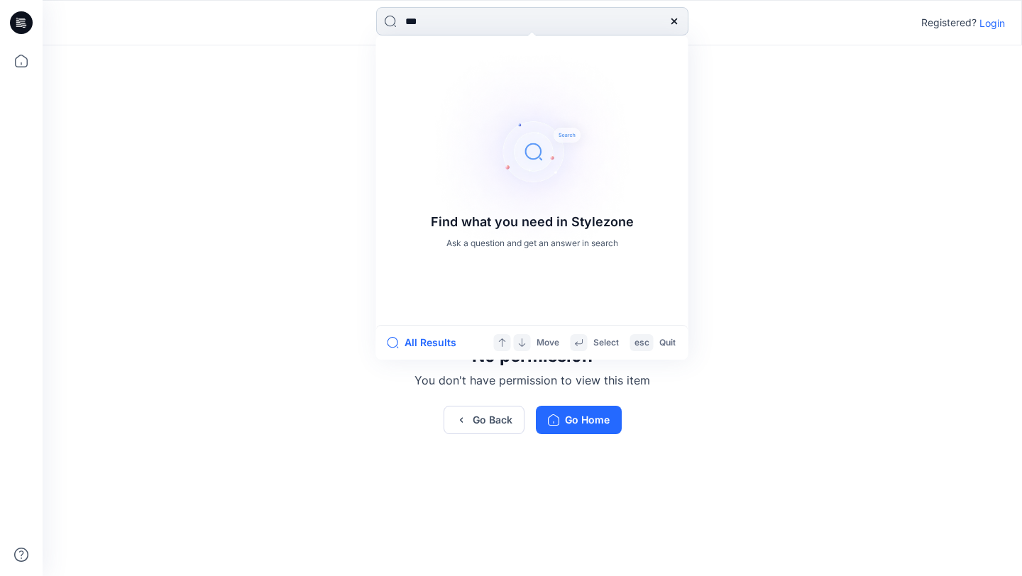
type input "****"
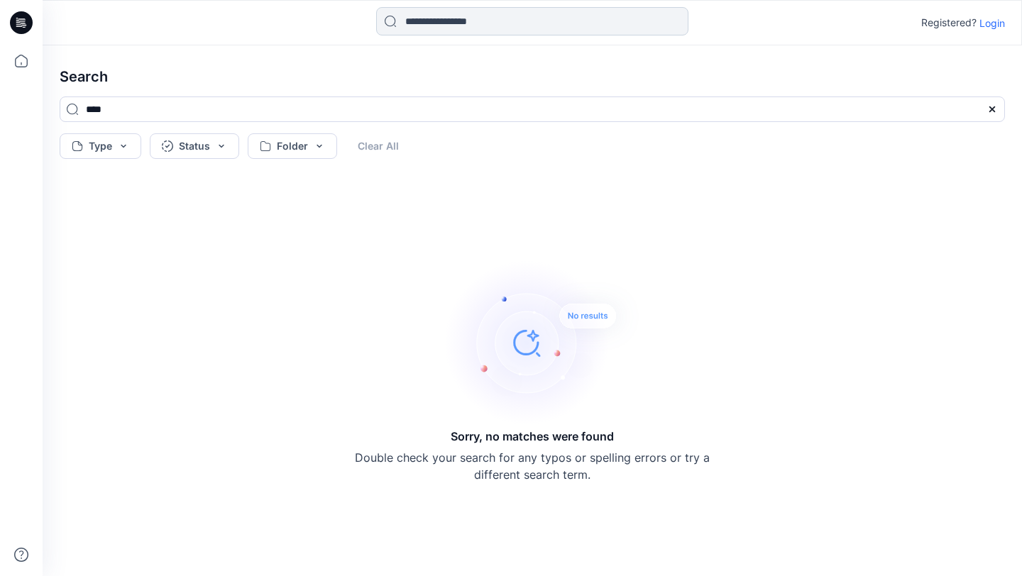
click at [444, 27] on input at bounding box center [532, 21] width 312 height 28
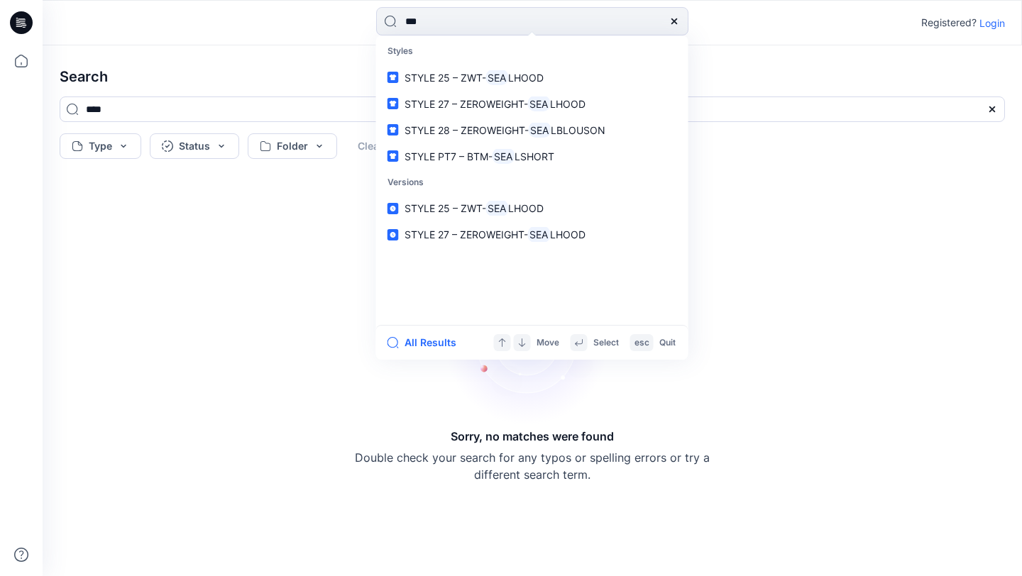
type input "***"
click at [76, 79] on h4 "Search" at bounding box center [532, 77] width 968 height 40
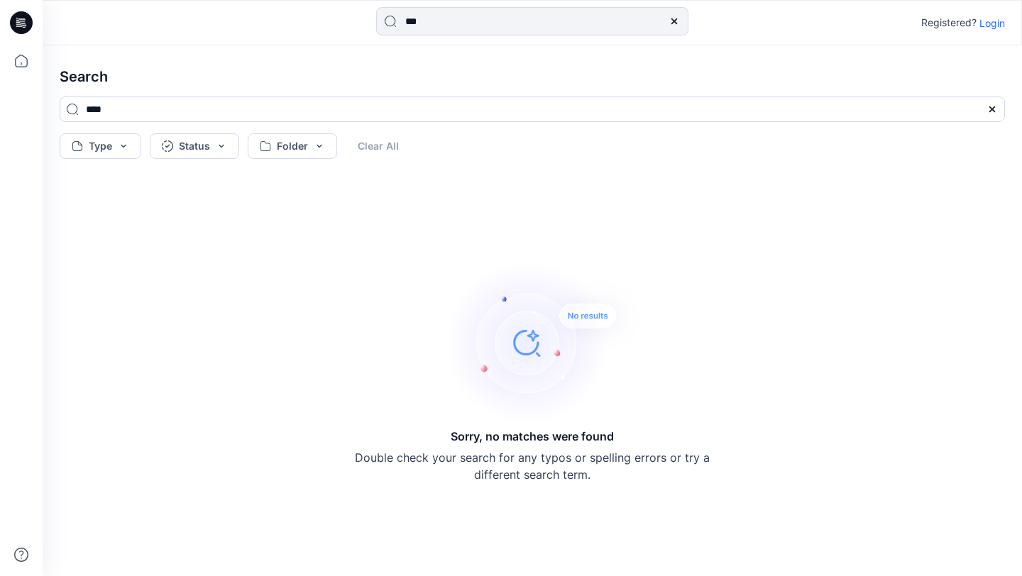
click at [26, 28] on icon at bounding box center [21, 22] width 23 height 23
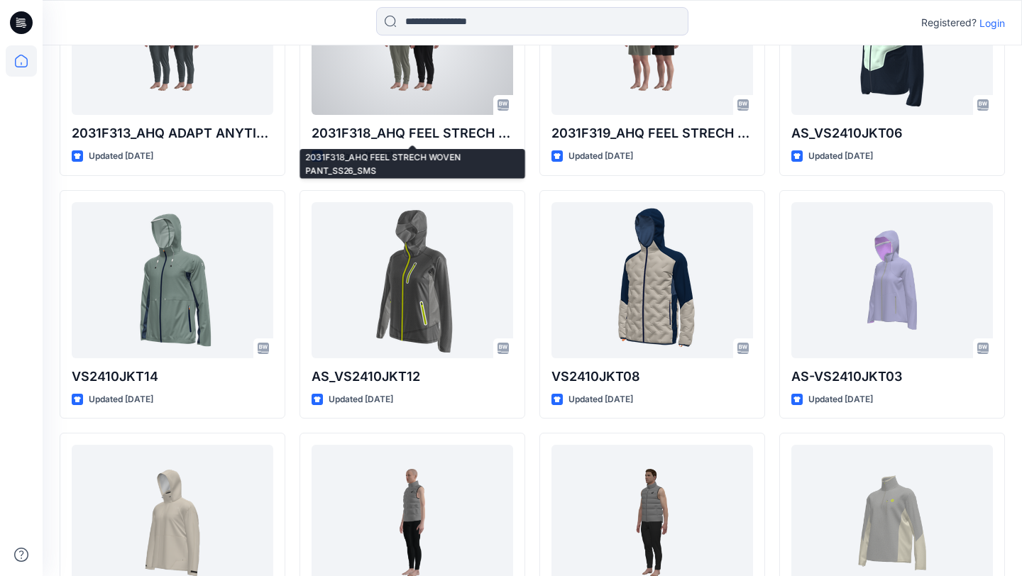
scroll to position [5850, 0]
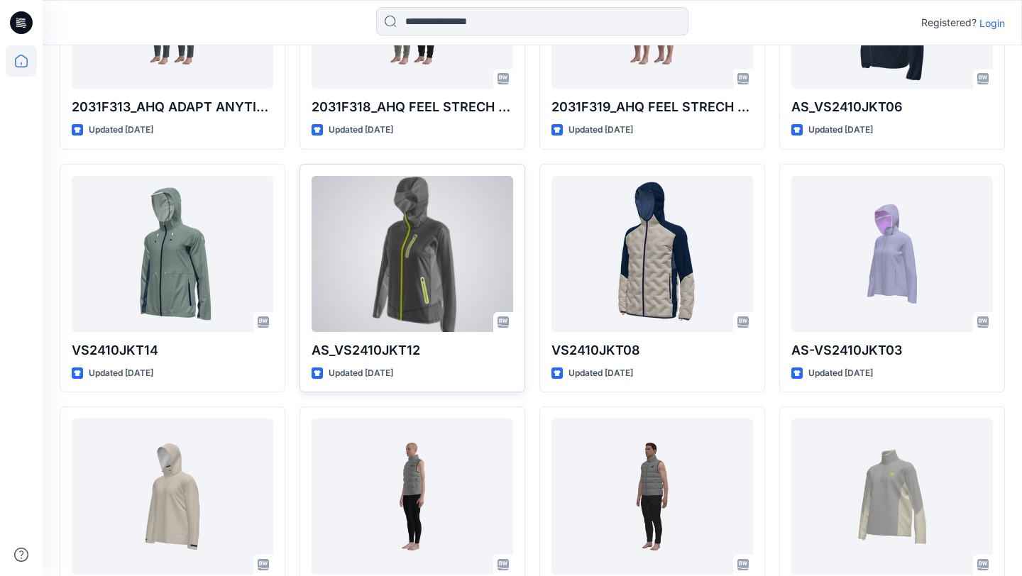
click at [437, 252] on div at bounding box center [413, 254] width 202 height 156
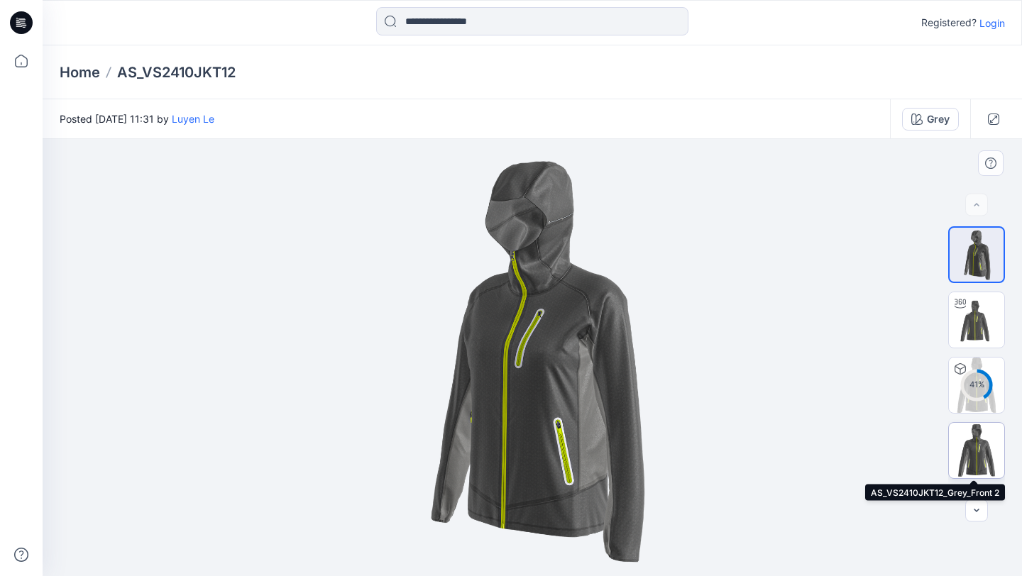
click at [980, 446] on img at bounding box center [976, 450] width 55 height 55
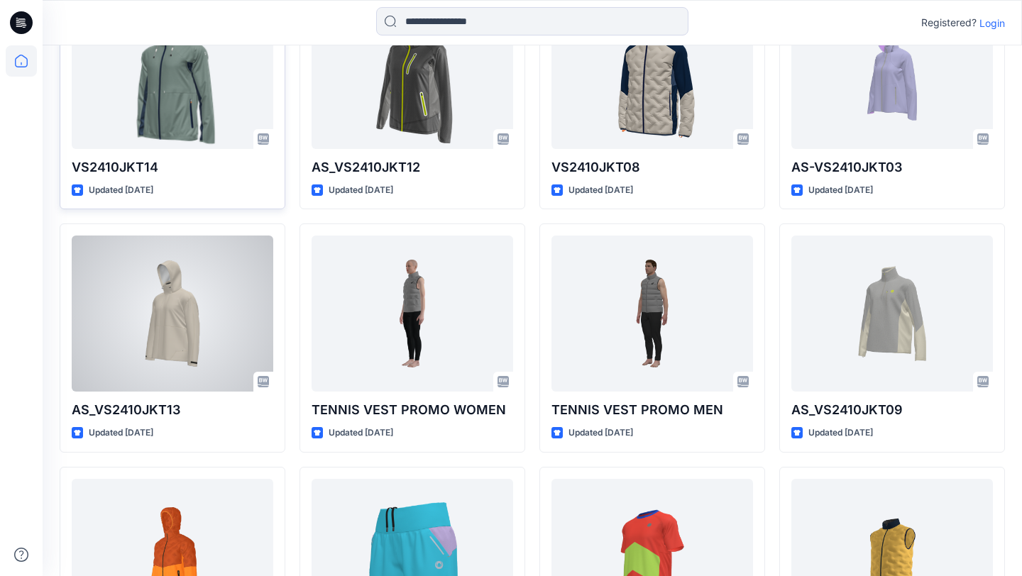
scroll to position [6034, 0]
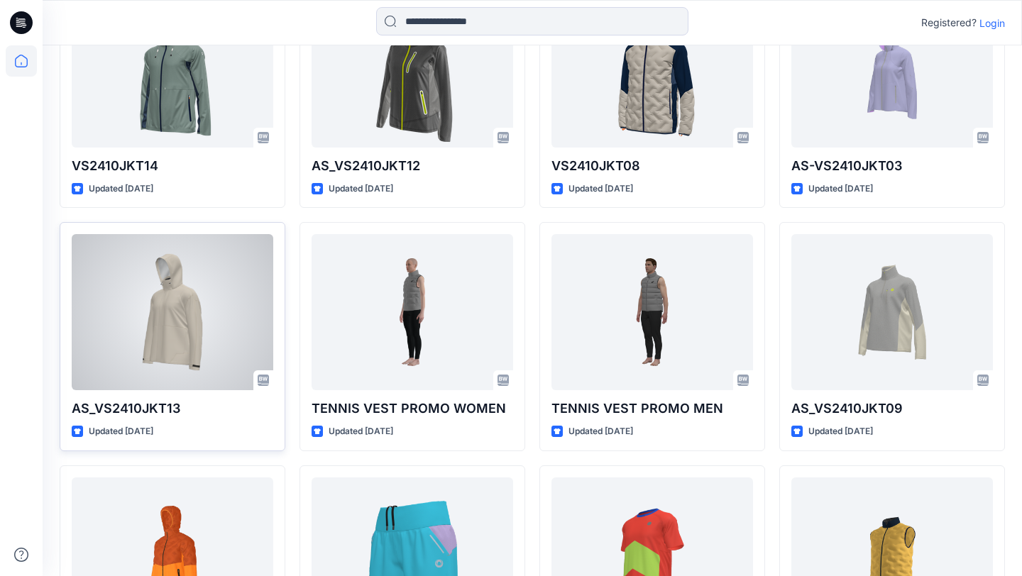
click at [215, 331] on div at bounding box center [173, 312] width 202 height 156
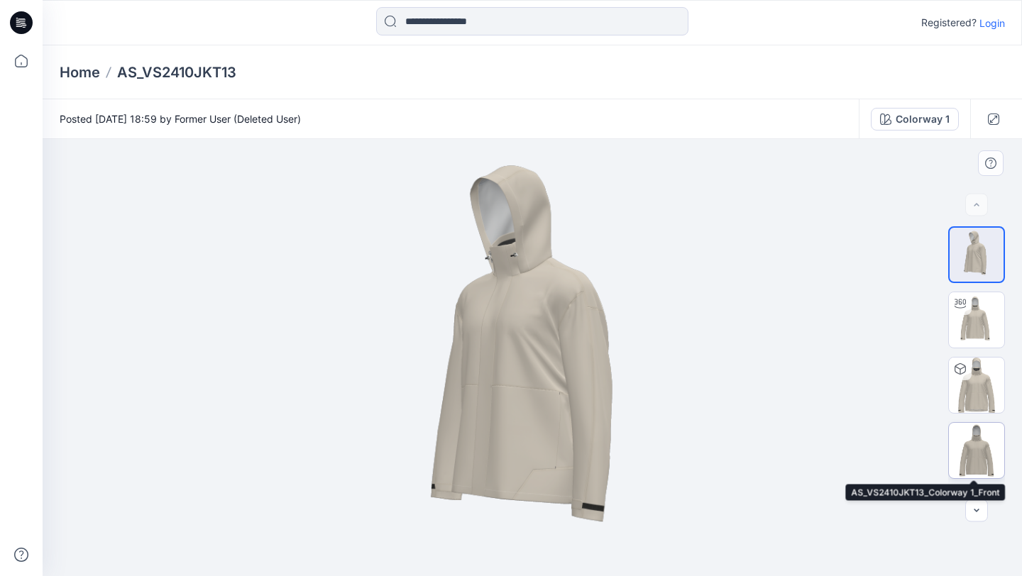
click at [976, 444] on img at bounding box center [976, 450] width 55 height 55
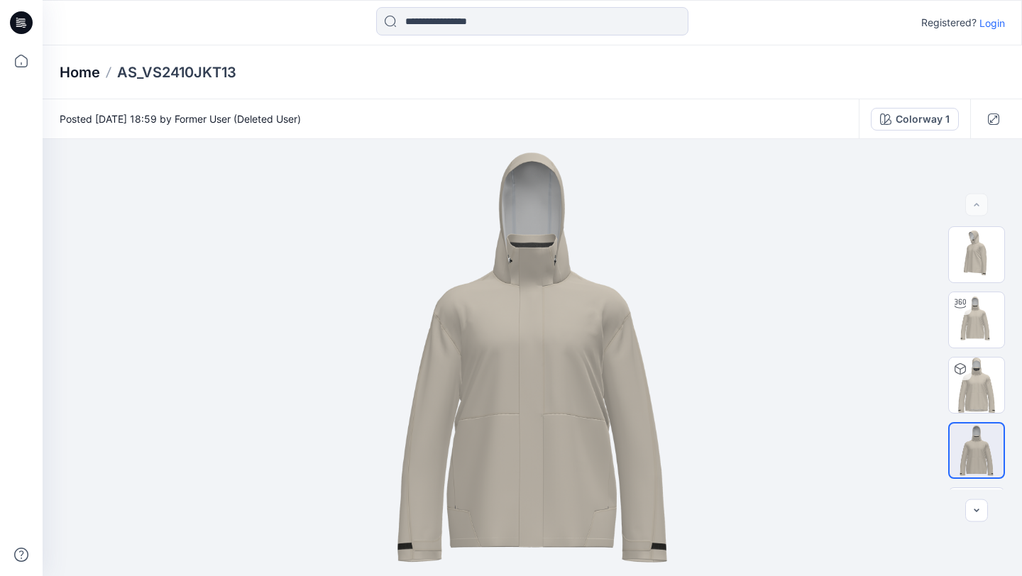
click at [82, 79] on p "Home" at bounding box center [80, 72] width 40 height 20
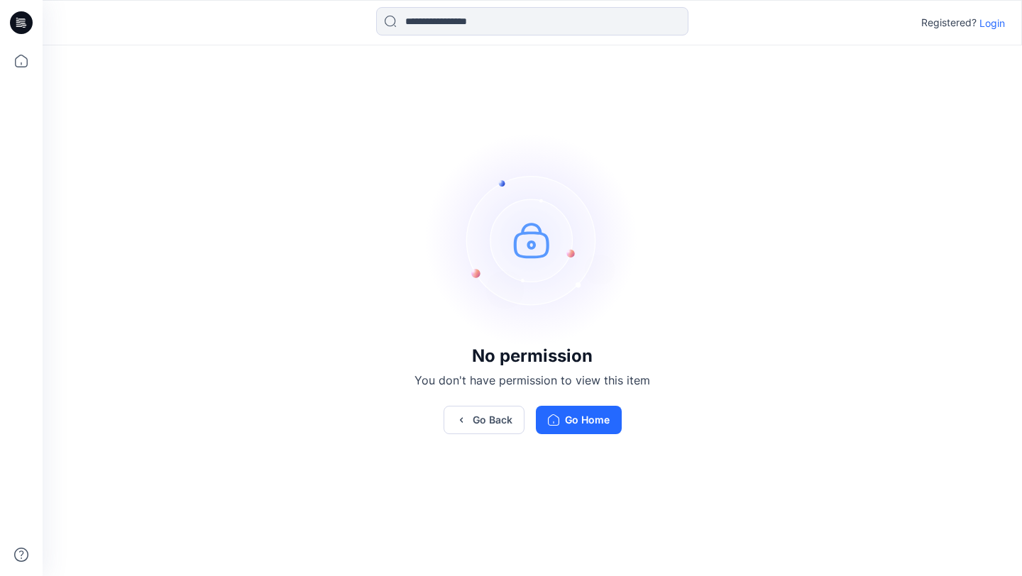
click at [23, 24] on icon at bounding box center [21, 22] width 23 height 23
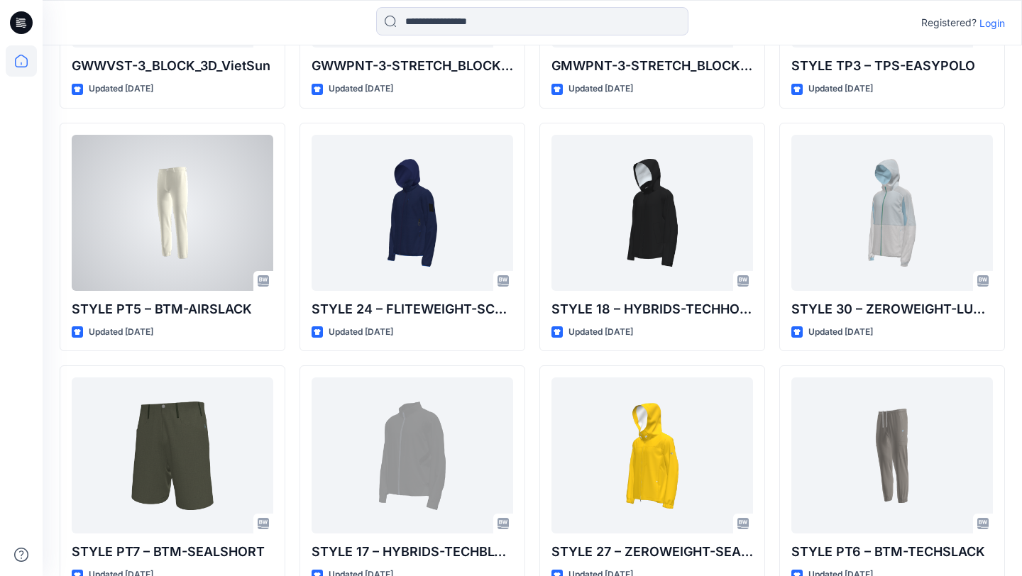
scroll to position [2491, 0]
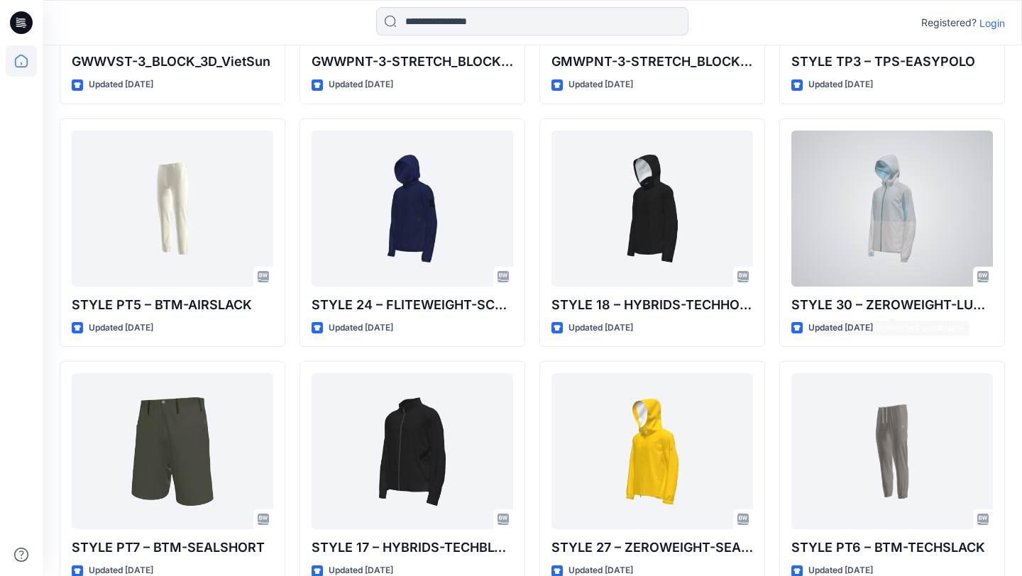
click at [841, 254] on div at bounding box center [892, 209] width 202 height 156
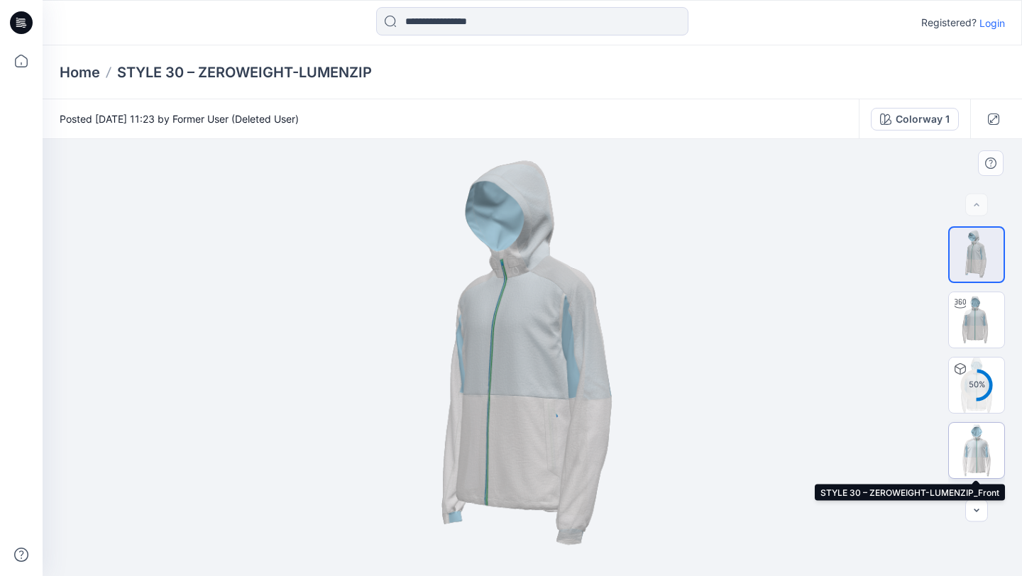
click at [971, 454] on img at bounding box center [976, 450] width 55 height 55
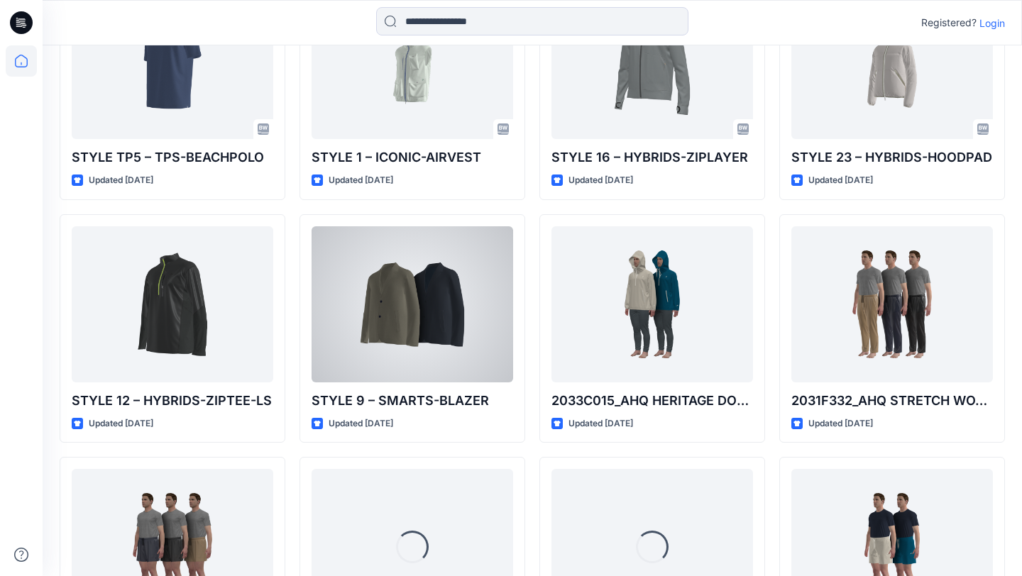
scroll to position [4100, 0]
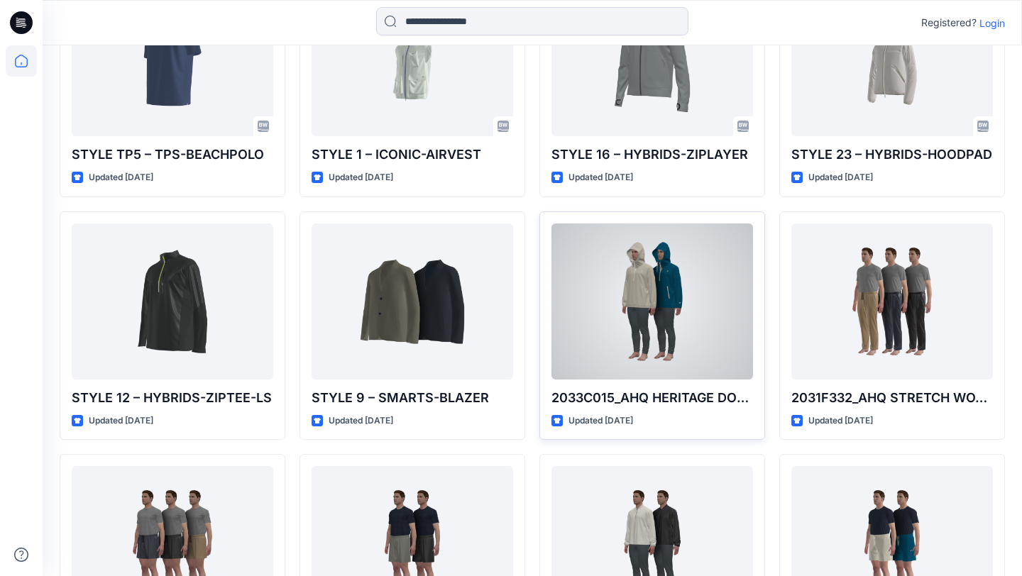
click at [578, 275] on div at bounding box center [652, 302] width 202 height 156
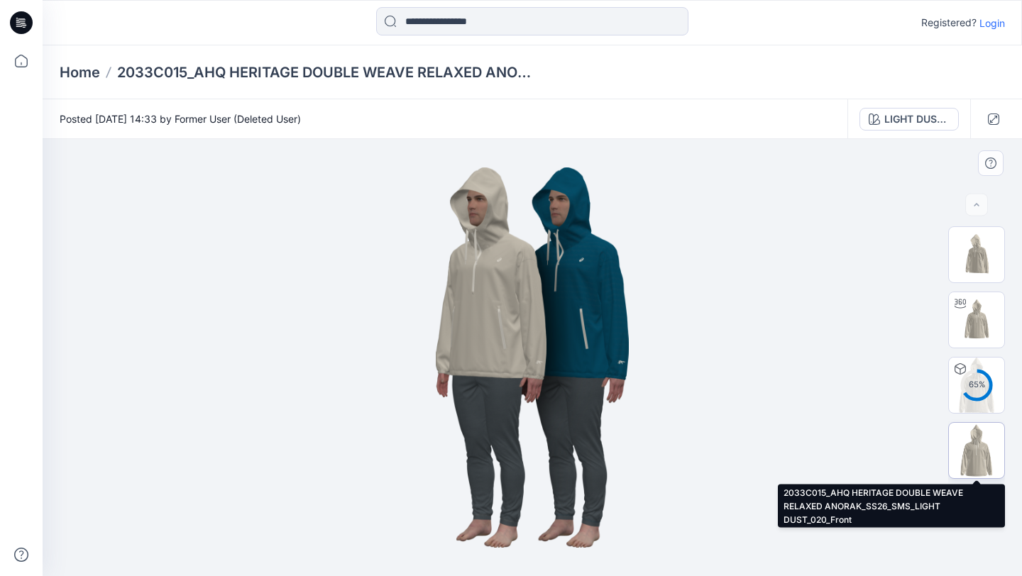
click at [991, 444] on img at bounding box center [976, 450] width 55 height 55
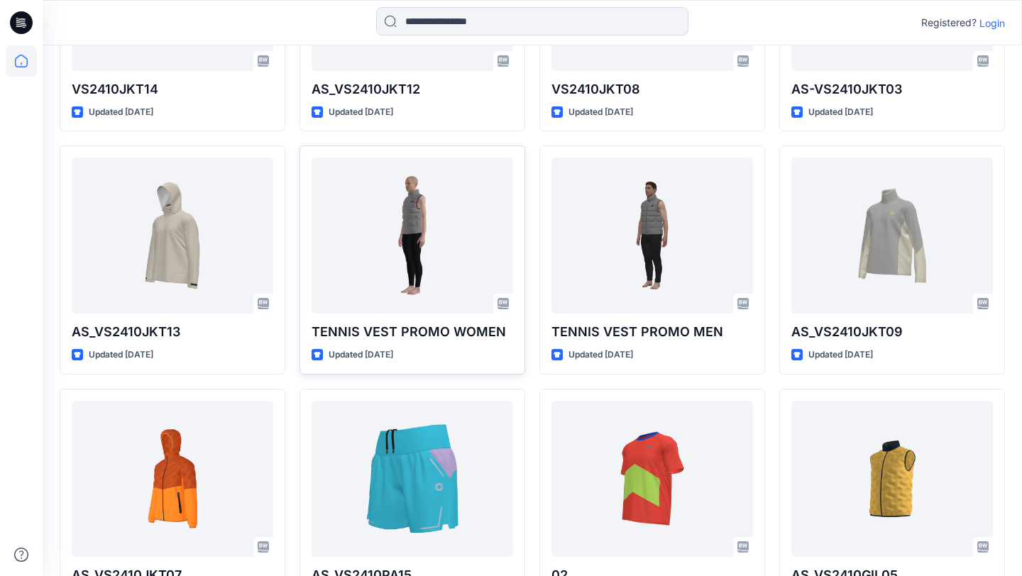
scroll to position [6096, 0]
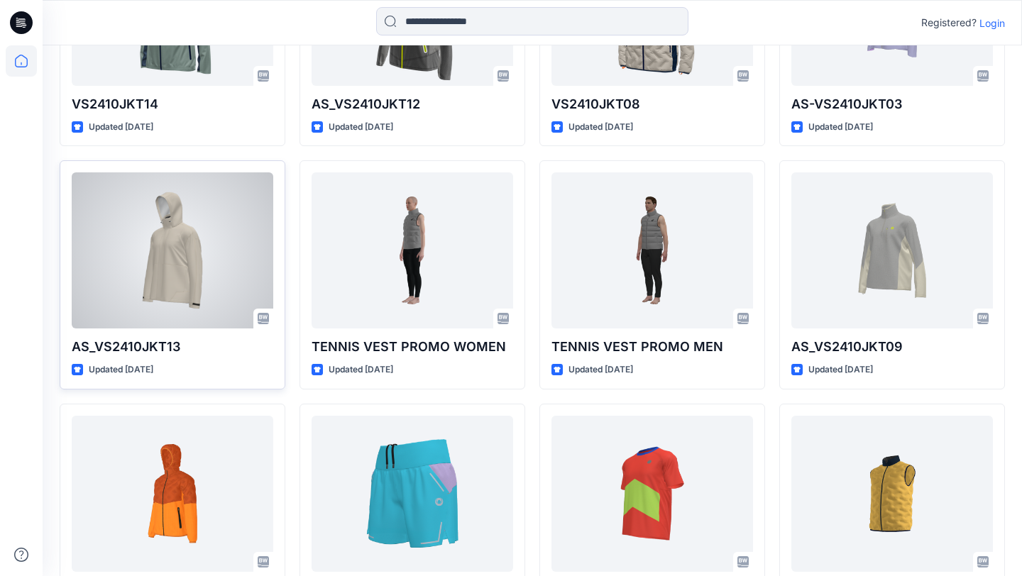
click at [267, 292] on div at bounding box center [173, 250] width 202 height 156
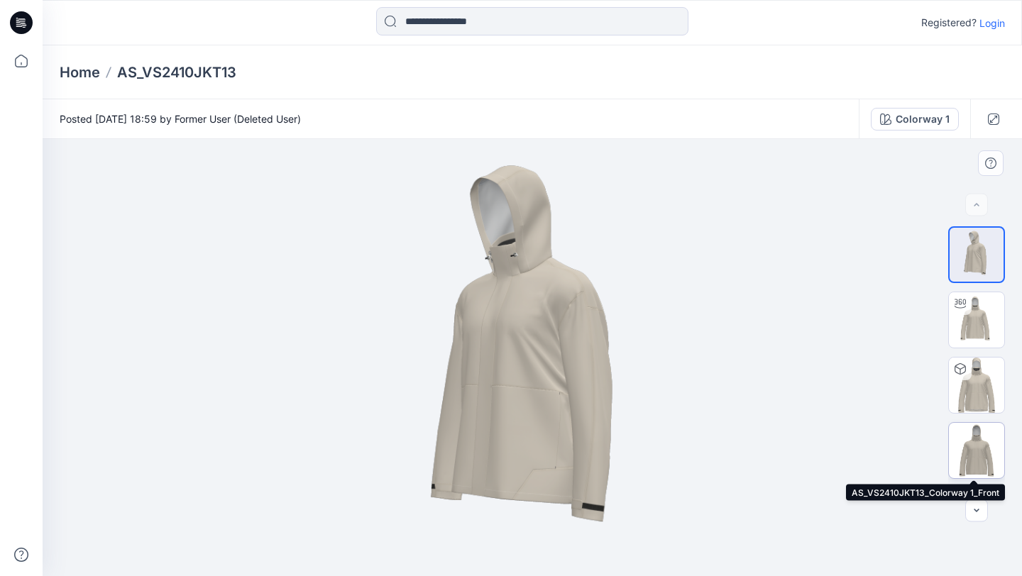
click at [970, 453] on img at bounding box center [976, 450] width 55 height 55
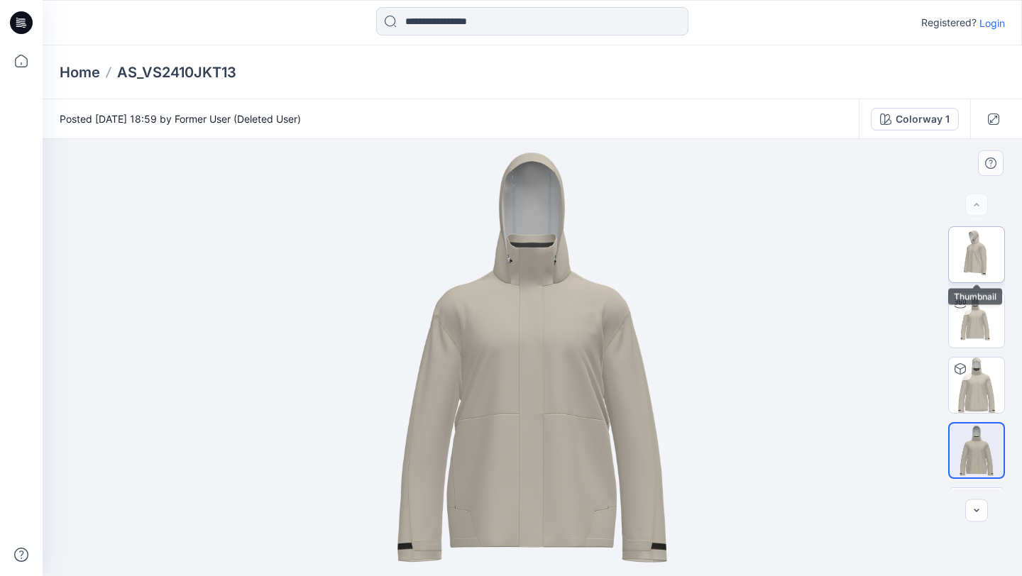
click at [987, 259] on img at bounding box center [976, 254] width 55 height 55
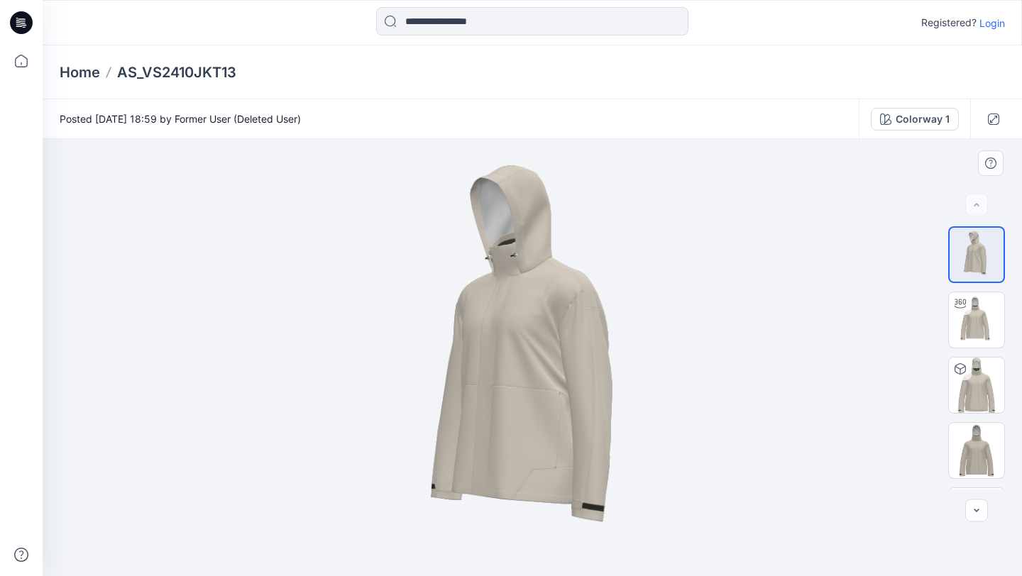
click at [582, 419] on img at bounding box center [532, 357] width 437 height 437
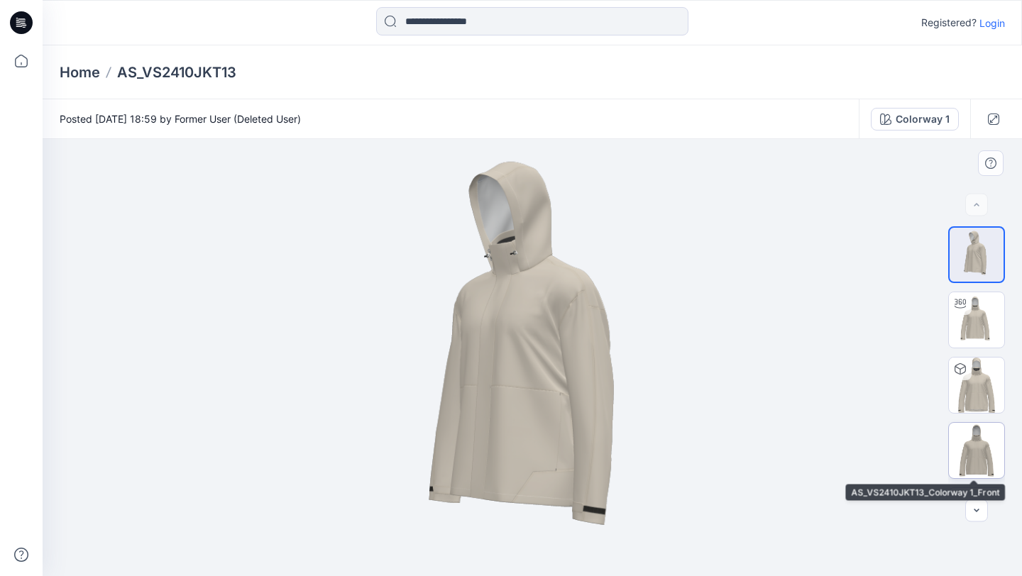
click at [994, 440] on img at bounding box center [976, 450] width 55 height 55
